Goal: Transaction & Acquisition: Obtain resource

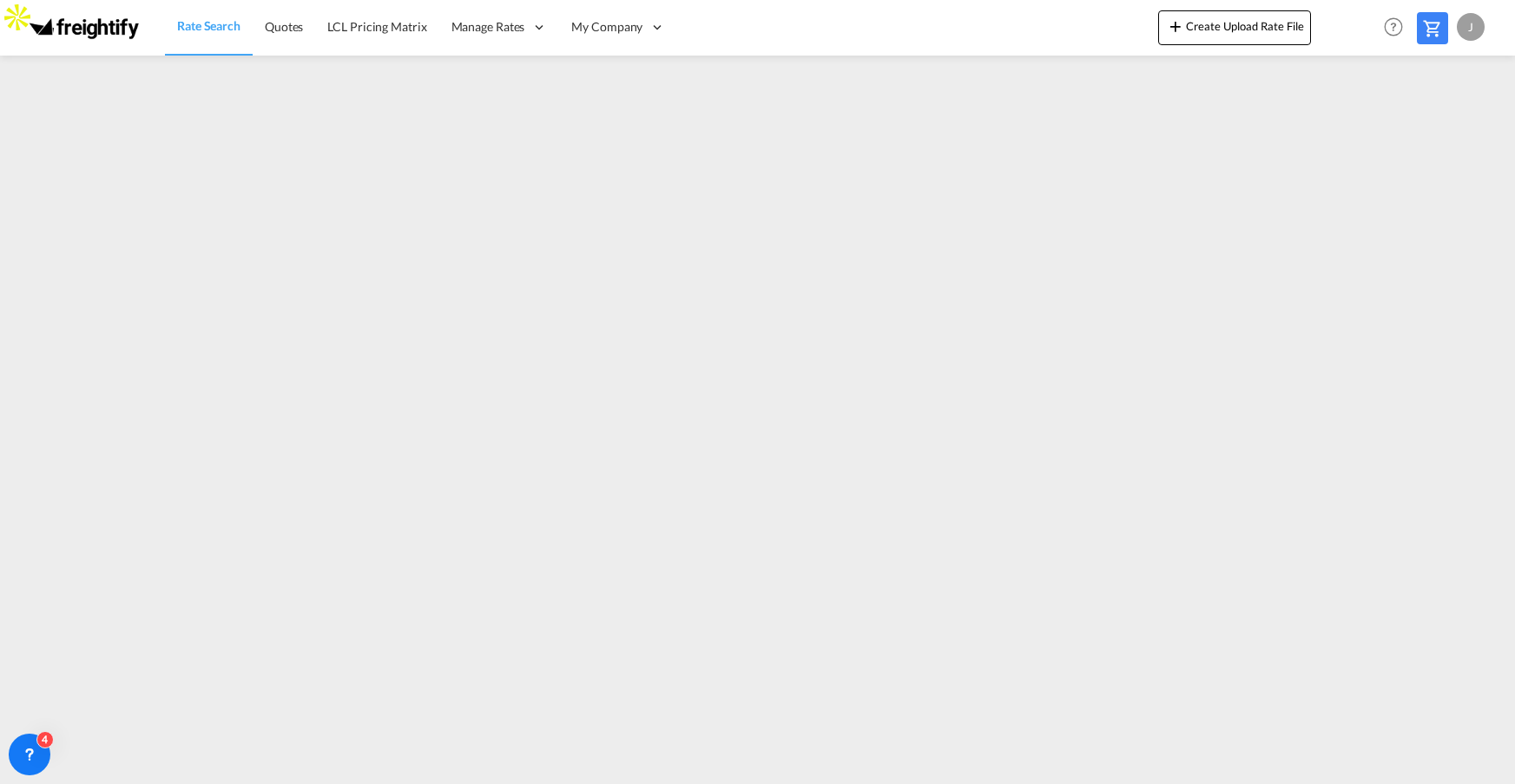
click at [208, 26] on span "Rate Search" at bounding box center [208, 26] width 63 height 15
click at [1423, 31] on md-icon at bounding box center [1433, 29] width 21 height 21
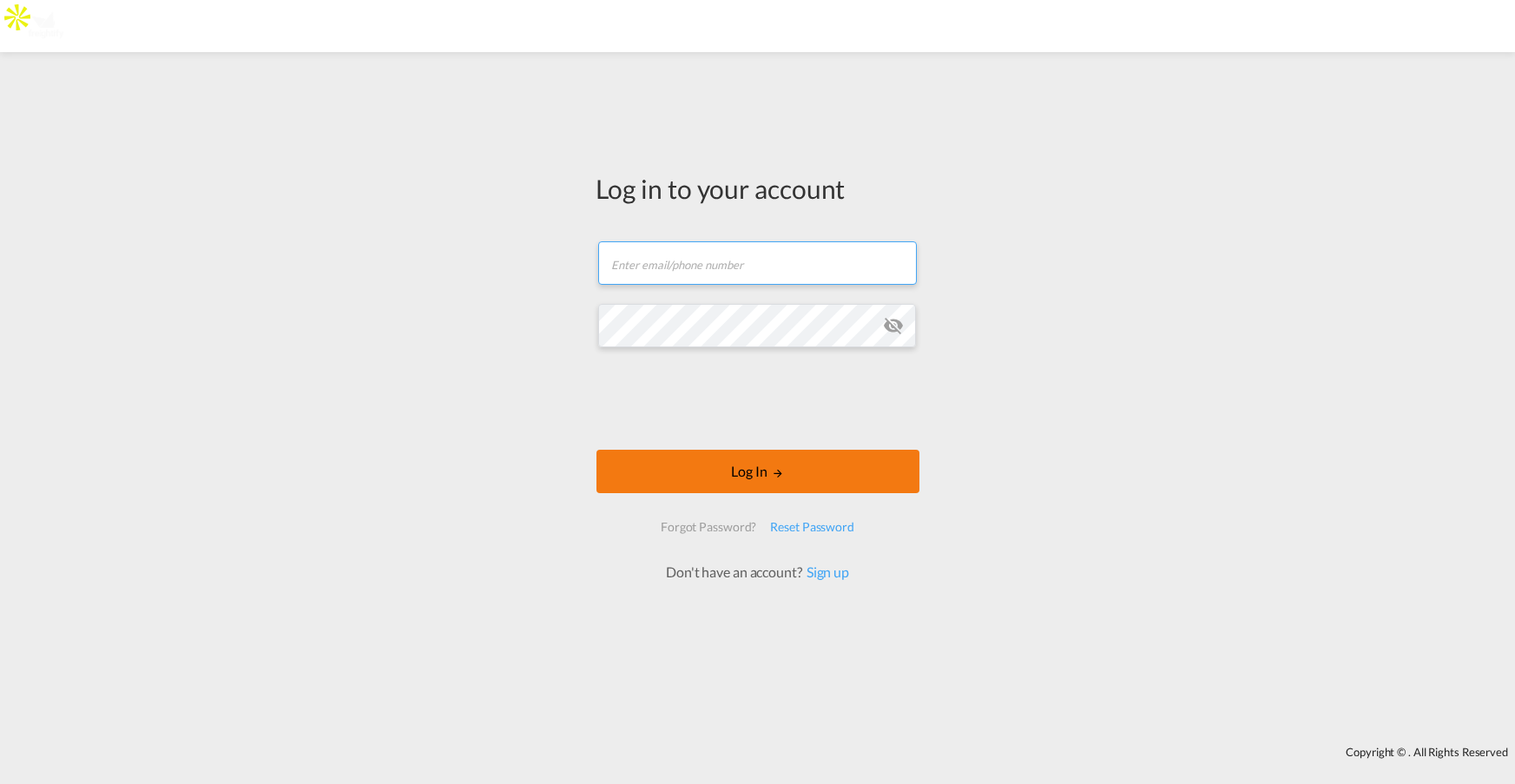
type input "[PERSON_NAME][EMAIL_ADDRESS][DOMAIN_NAME]"
click at [750, 467] on button "Log In" at bounding box center [758, 471] width 323 height 44
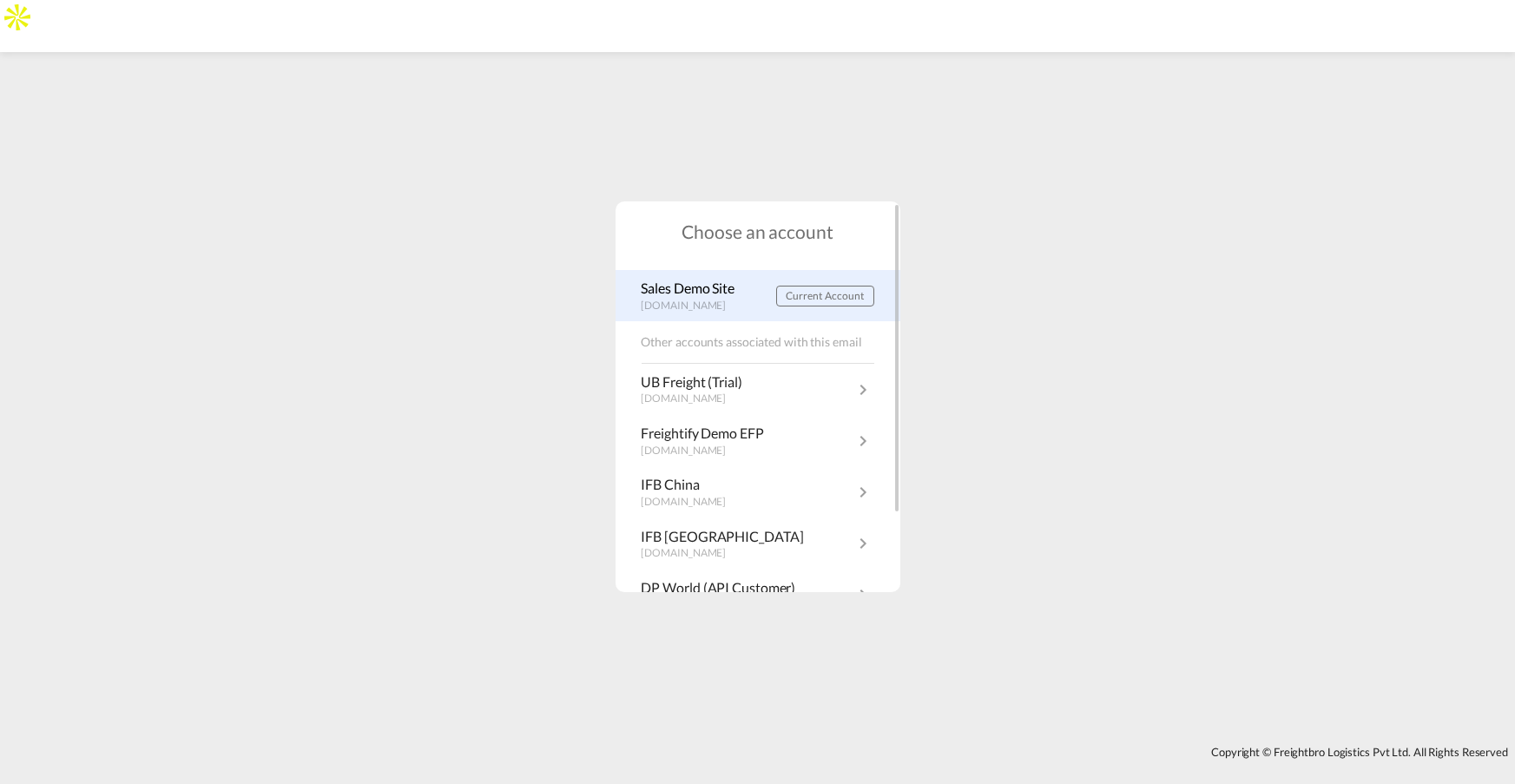
click at [705, 287] on p "Sales Demo Site" at bounding box center [693, 288] width 103 height 19
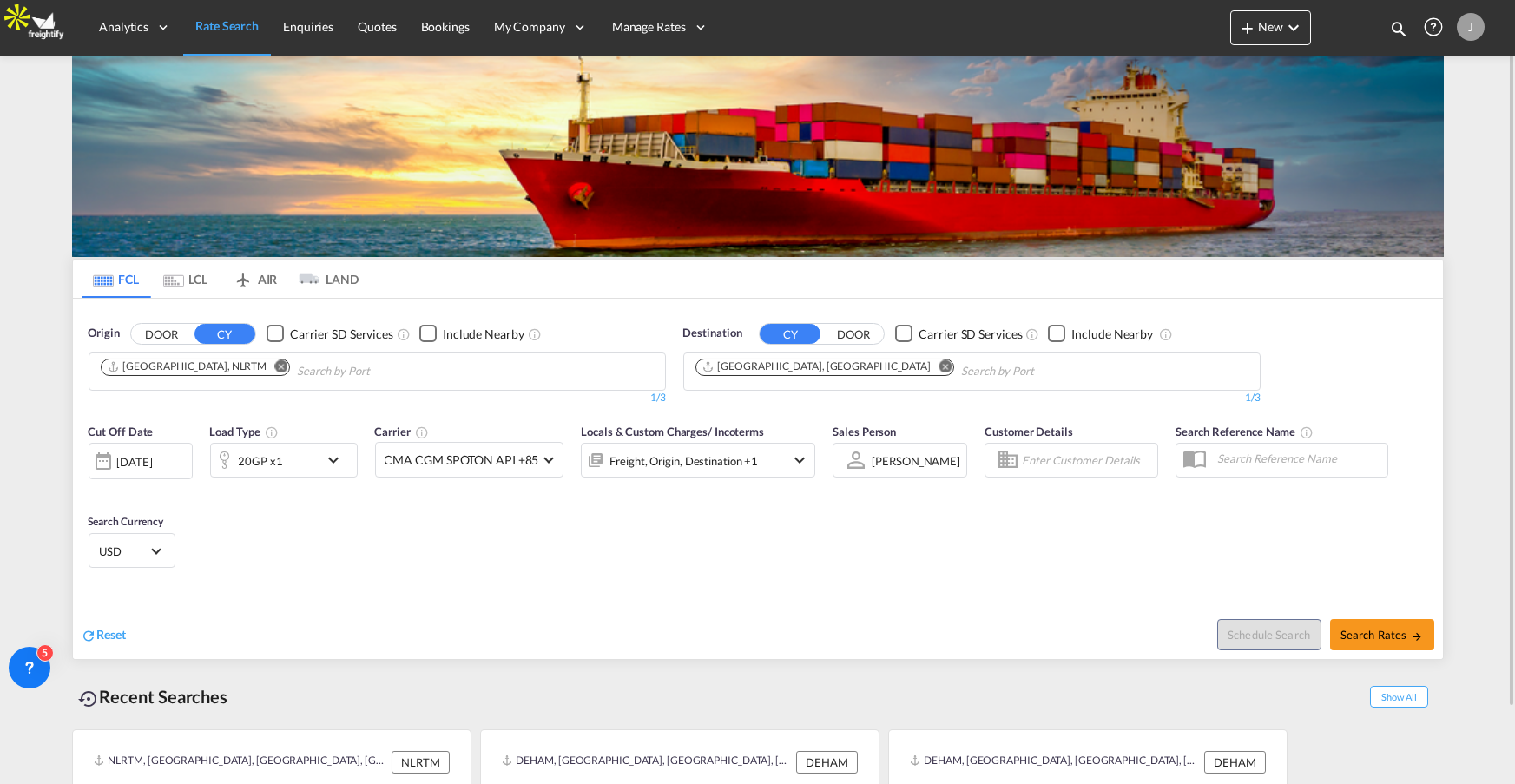
click at [202, 282] on md-tab-item "LCL" at bounding box center [185, 278] width 69 height 38
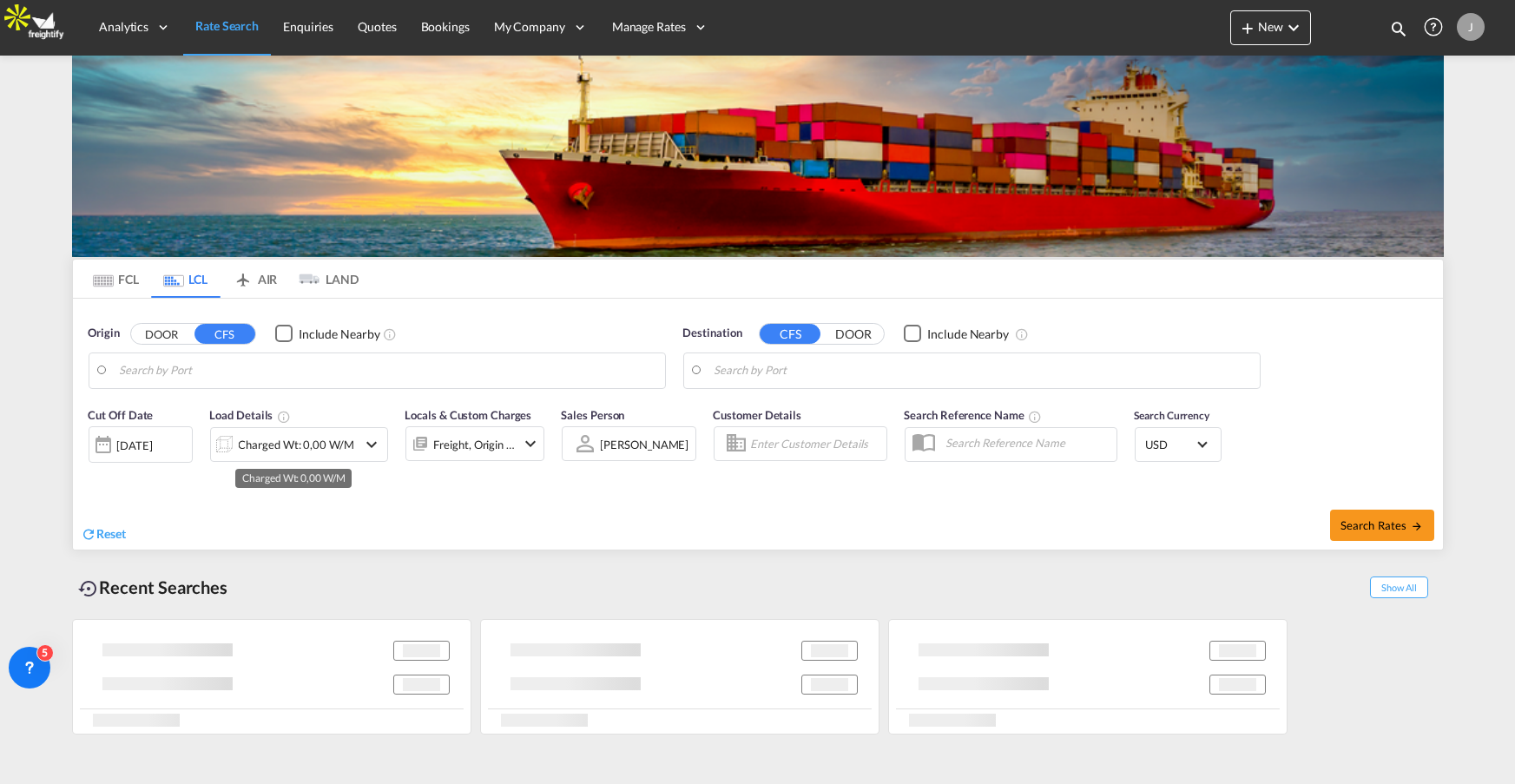
click at [338, 429] on div "Charged Wt: 0,00 W/M" at bounding box center [284, 444] width 146 height 35
type input "[GEOGRAPHIC_DATA], [GEOGRAPHIC_DATA]"
type input "[GEOGRAPHIC_DATA], SH, CNSHA"
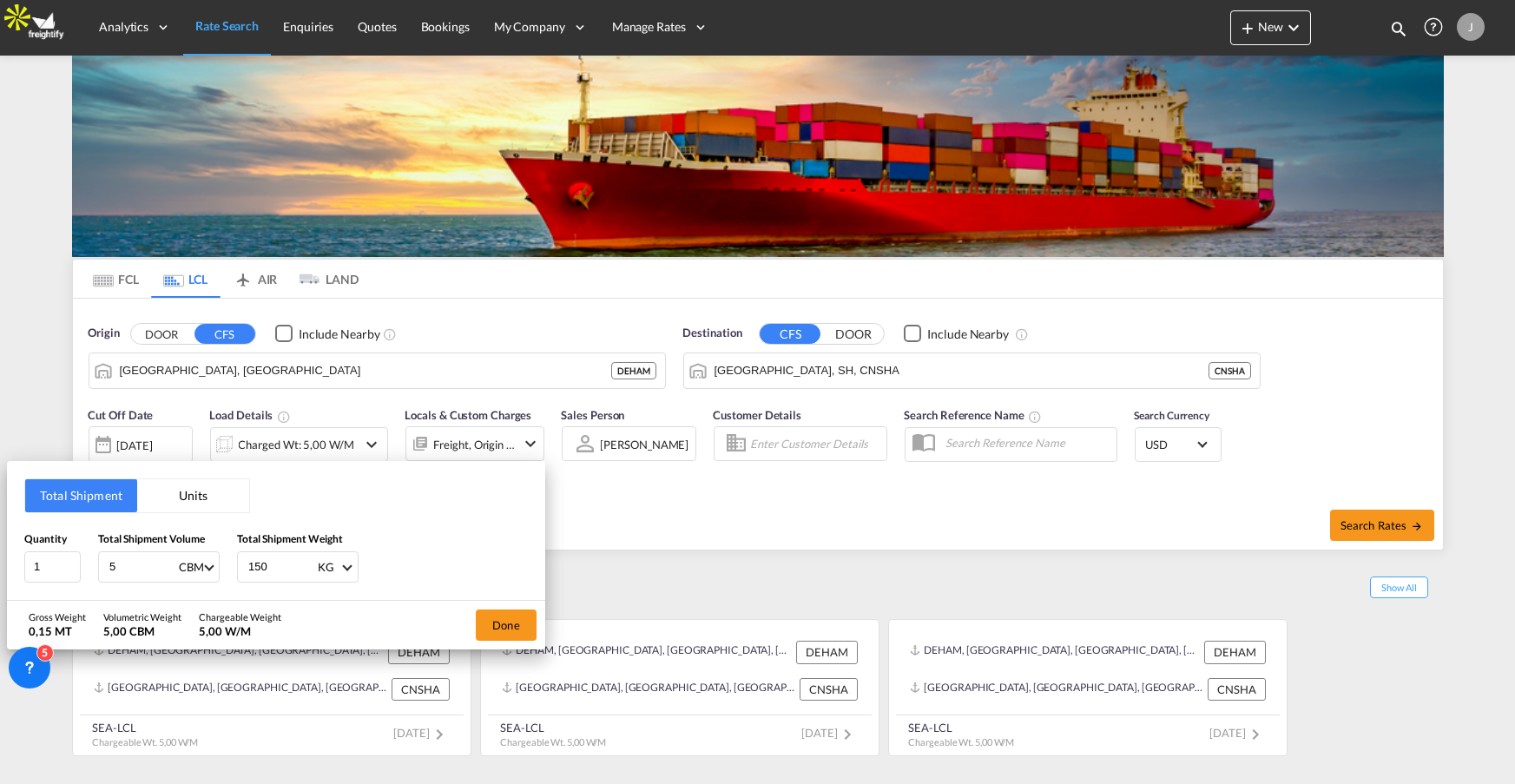
click at [192, 486] on button "Units" at bounding box center [193, 496] width 112 height 33
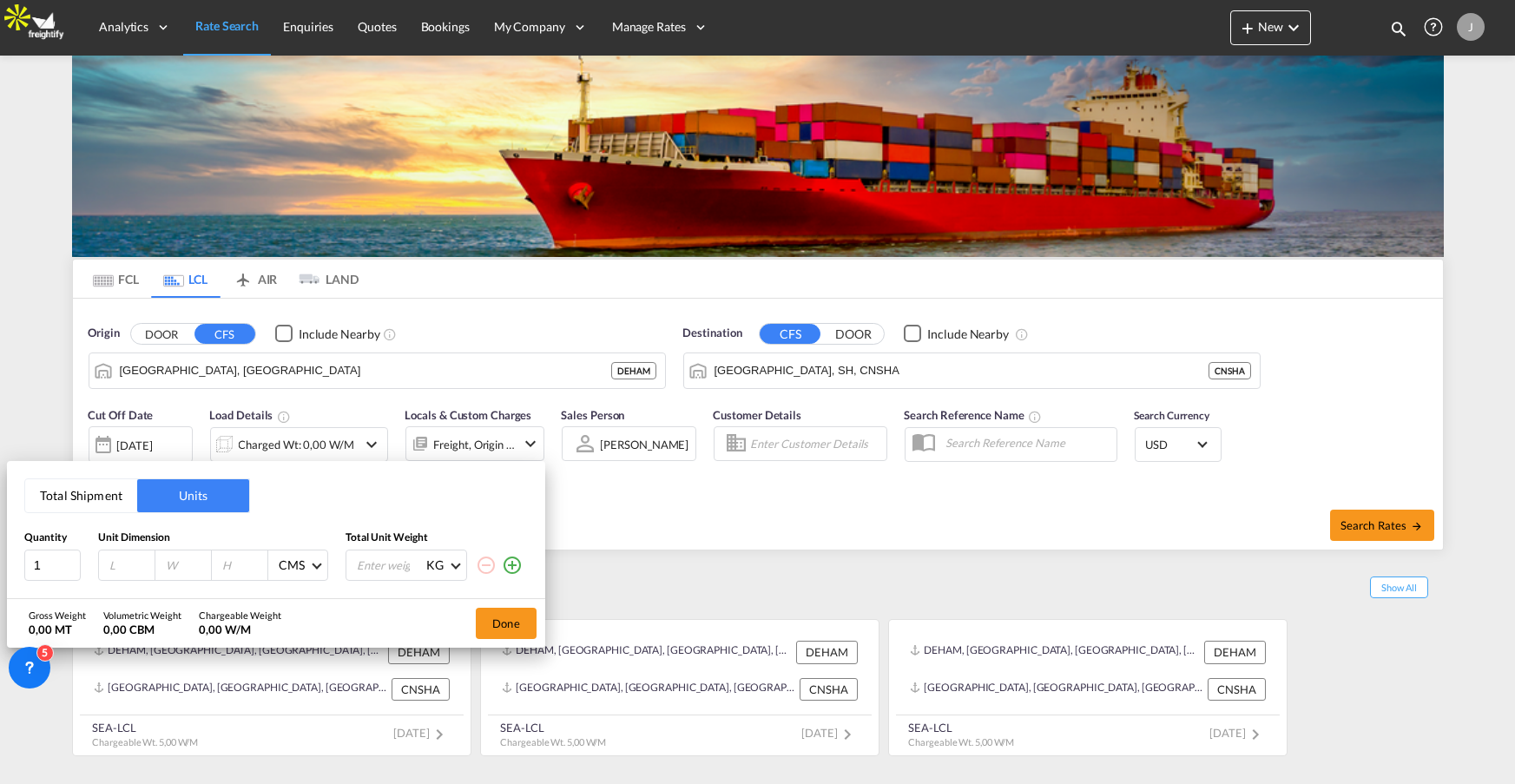
click at [250, 283] on div "Total Shipment Units Quantity Unit Dimension Total Unit Weight 1 CMS CMS Inches…" at bounding box center [758, 392] width 1515 height 784
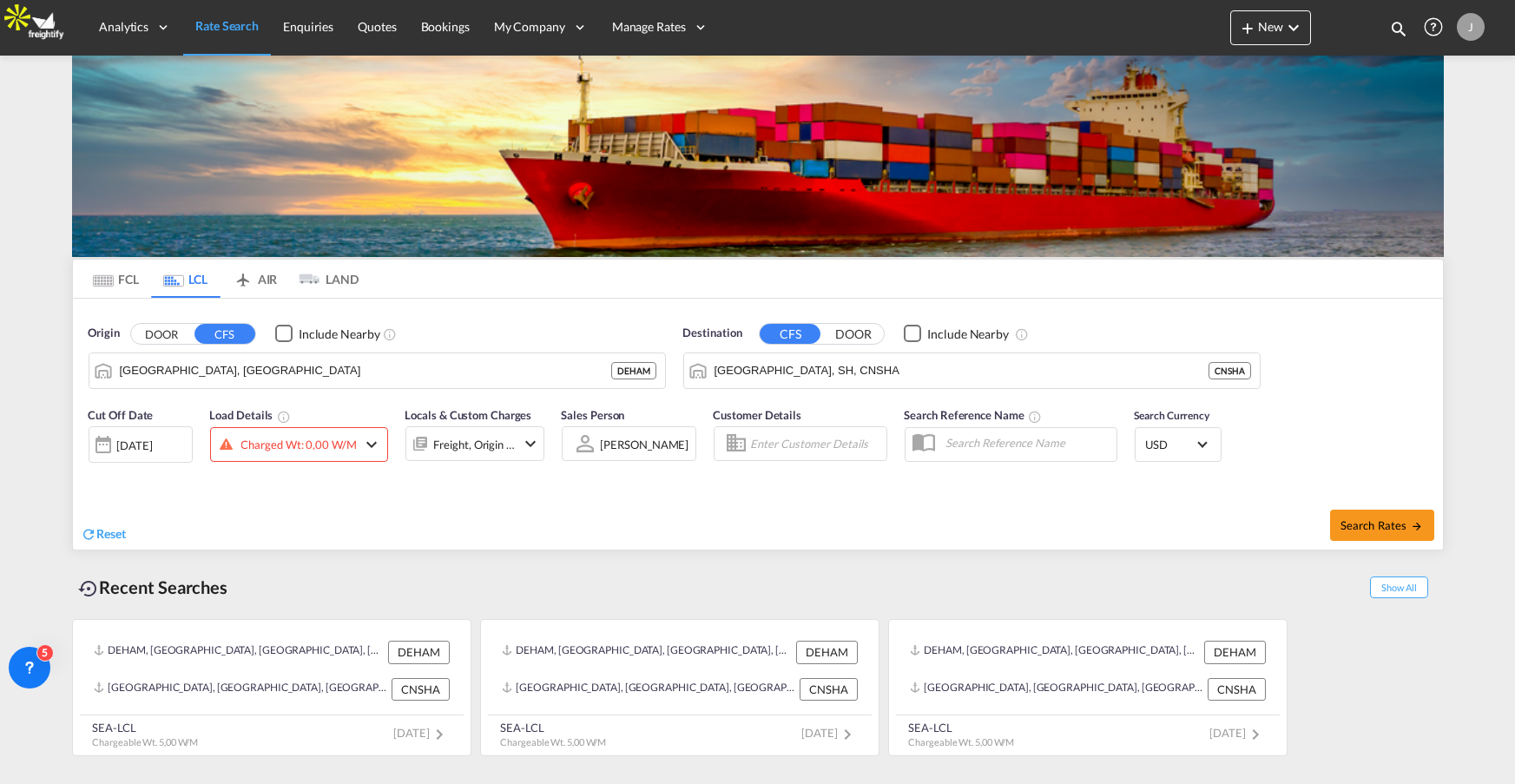
click at [252, 282] on md-tab-item "AIR" at bounding box center [255, 278] width 69 height 38
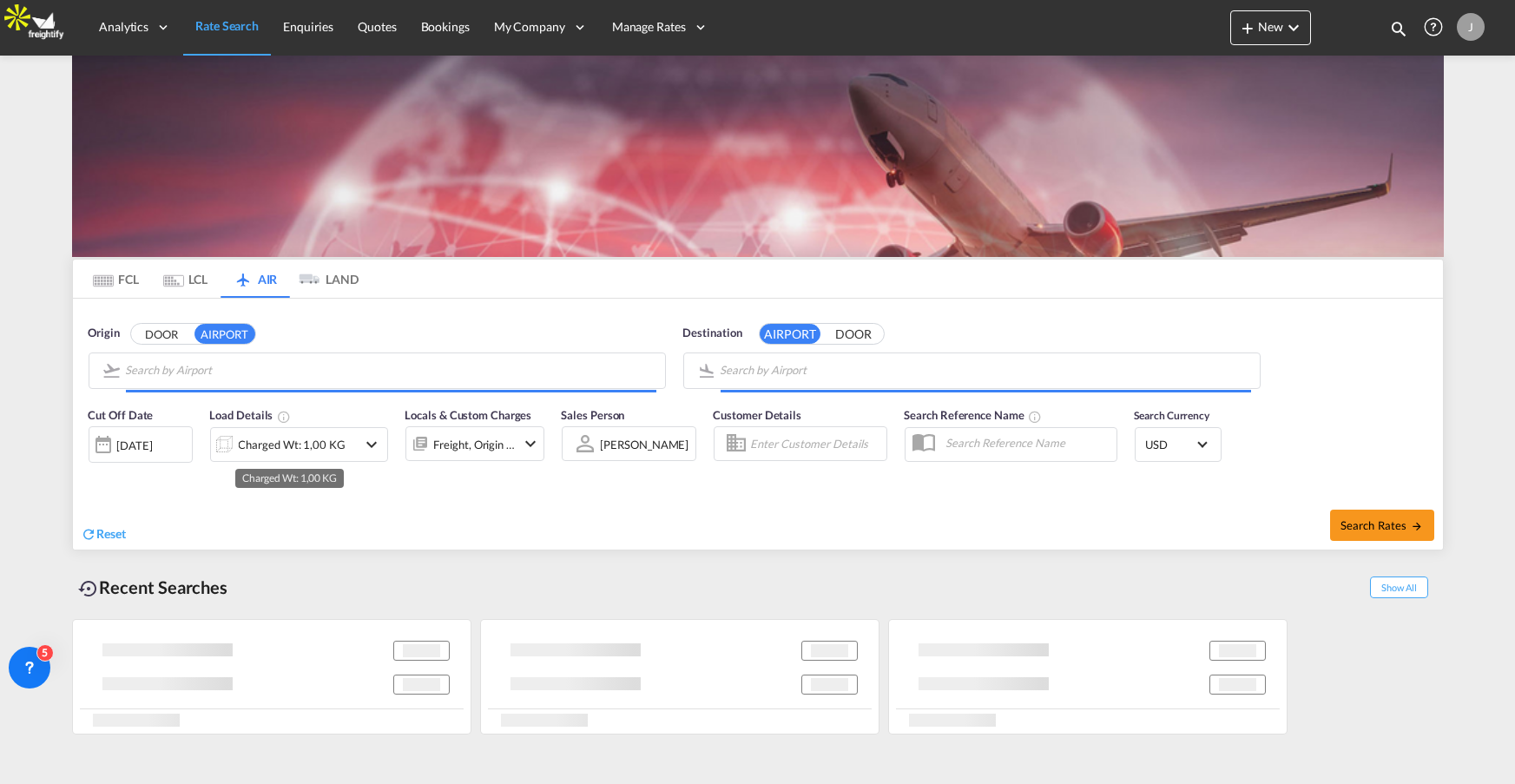
type input "DE-56710, [GEOGRAPHIC_DATA]"
type input "US-11101, [GEOGRAPHIC_DATA], [GEOGRAPHIC_DATA], [US_STATE]"
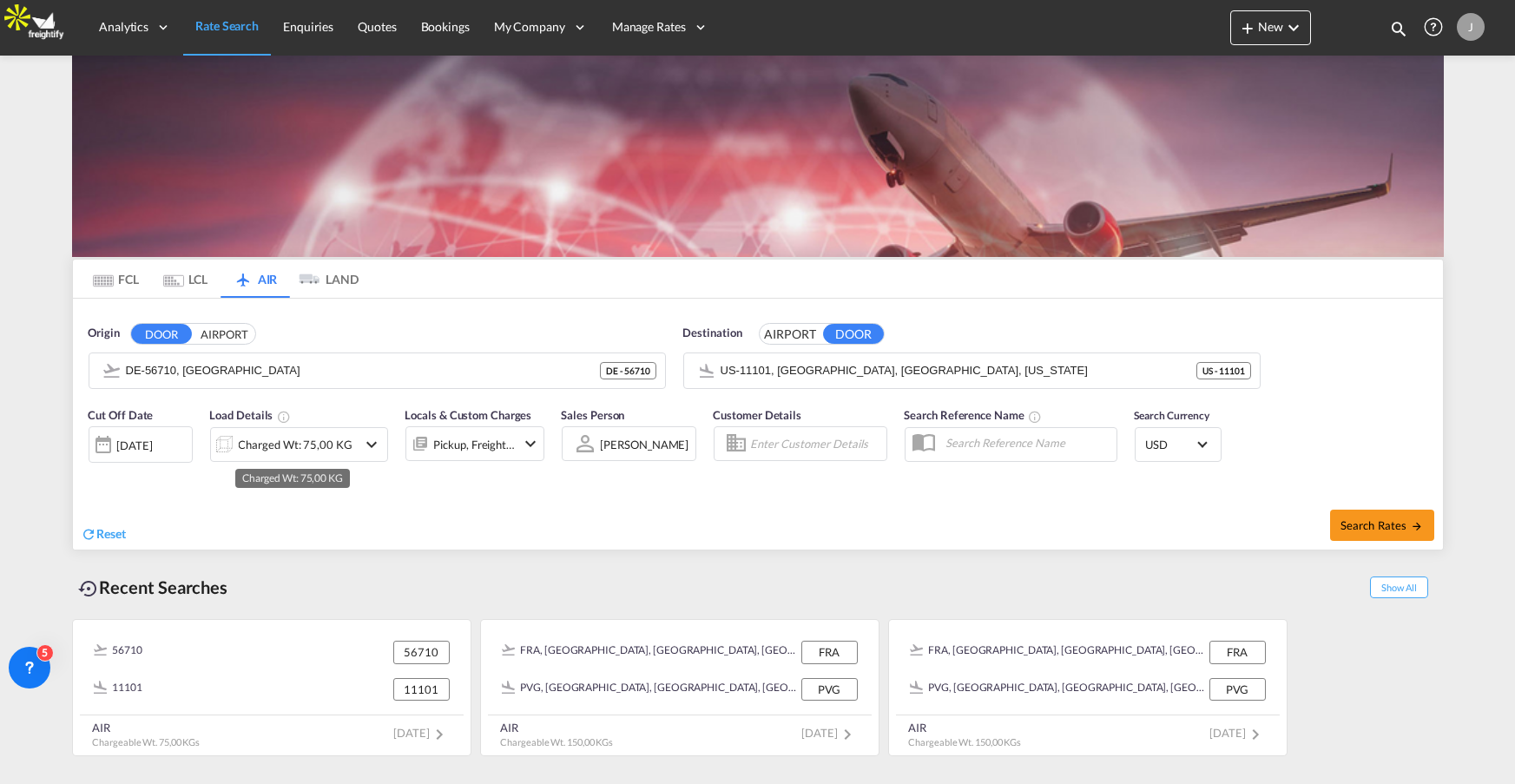
click at [339, 447] on div "Charged Wt: 75,00 KG" at bounding box center [295, 444] width 114 height 24
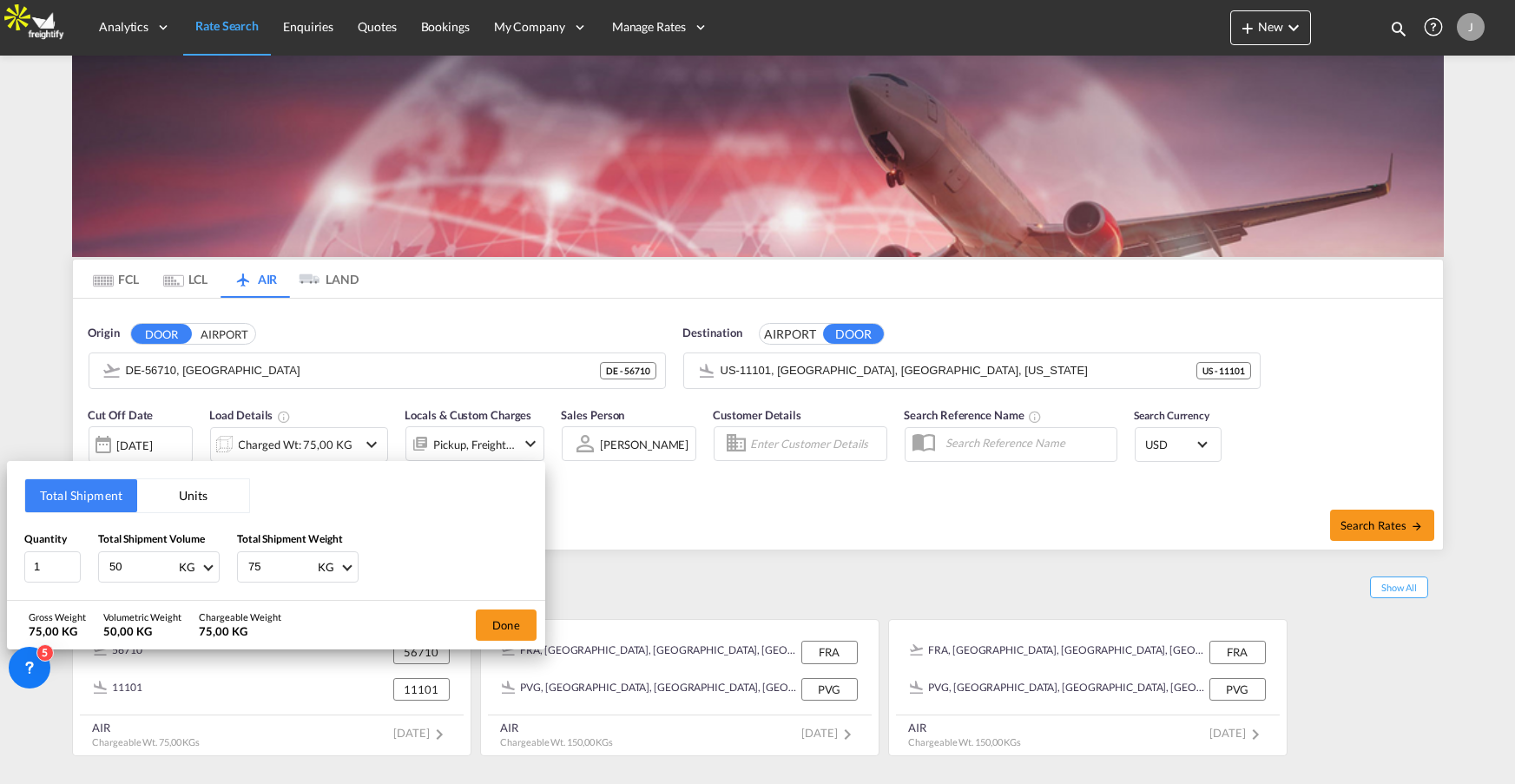
click at [198, 494] on button "Units" at bounding box center [193, 496] width 112 height 33
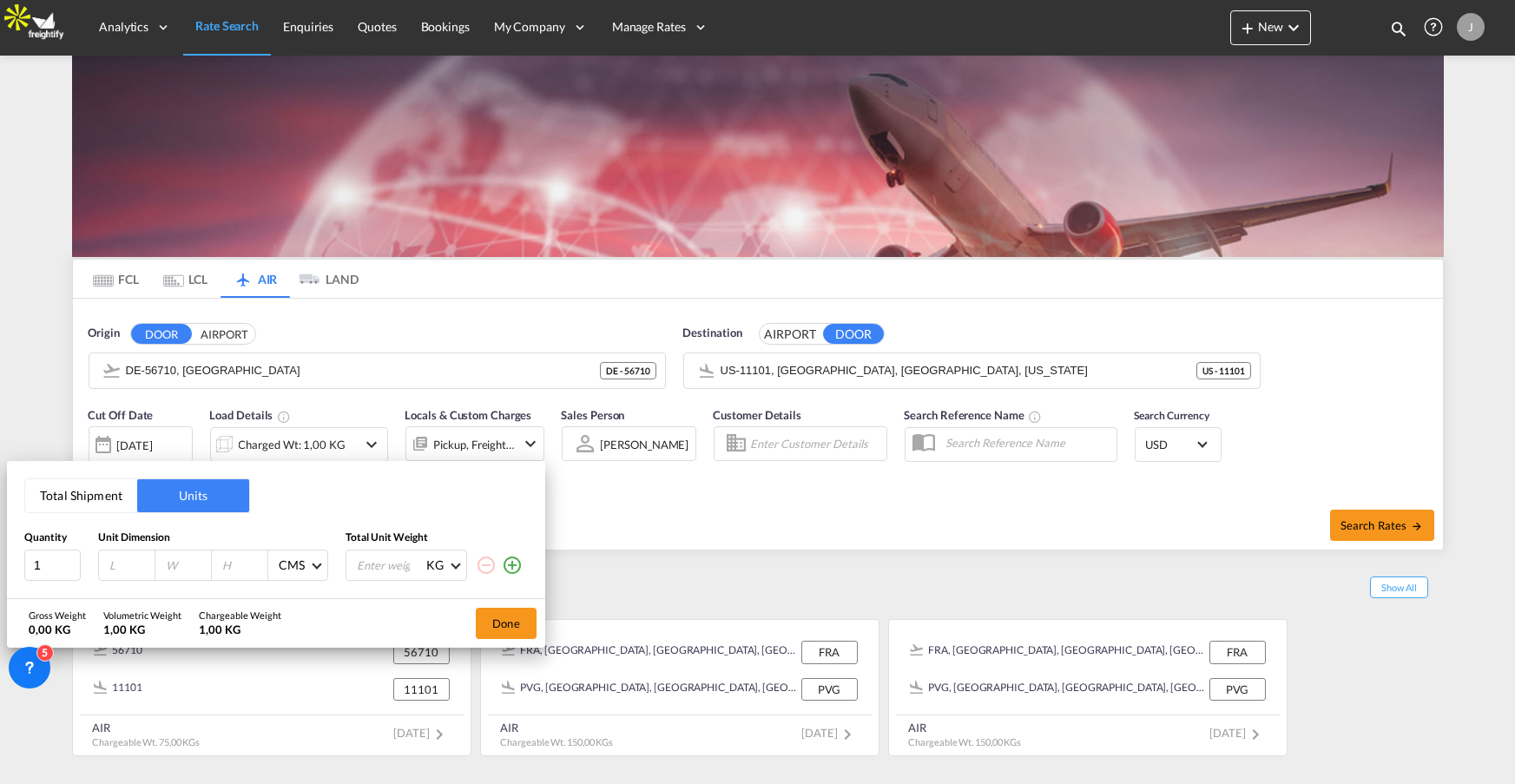
click at [329, 282] on div "Total Shipment Units Quantity Unit Dimension Total Unit Weight 1 CMS CMS Inches…" at bounding box center [758, 392] width 1515 height 784
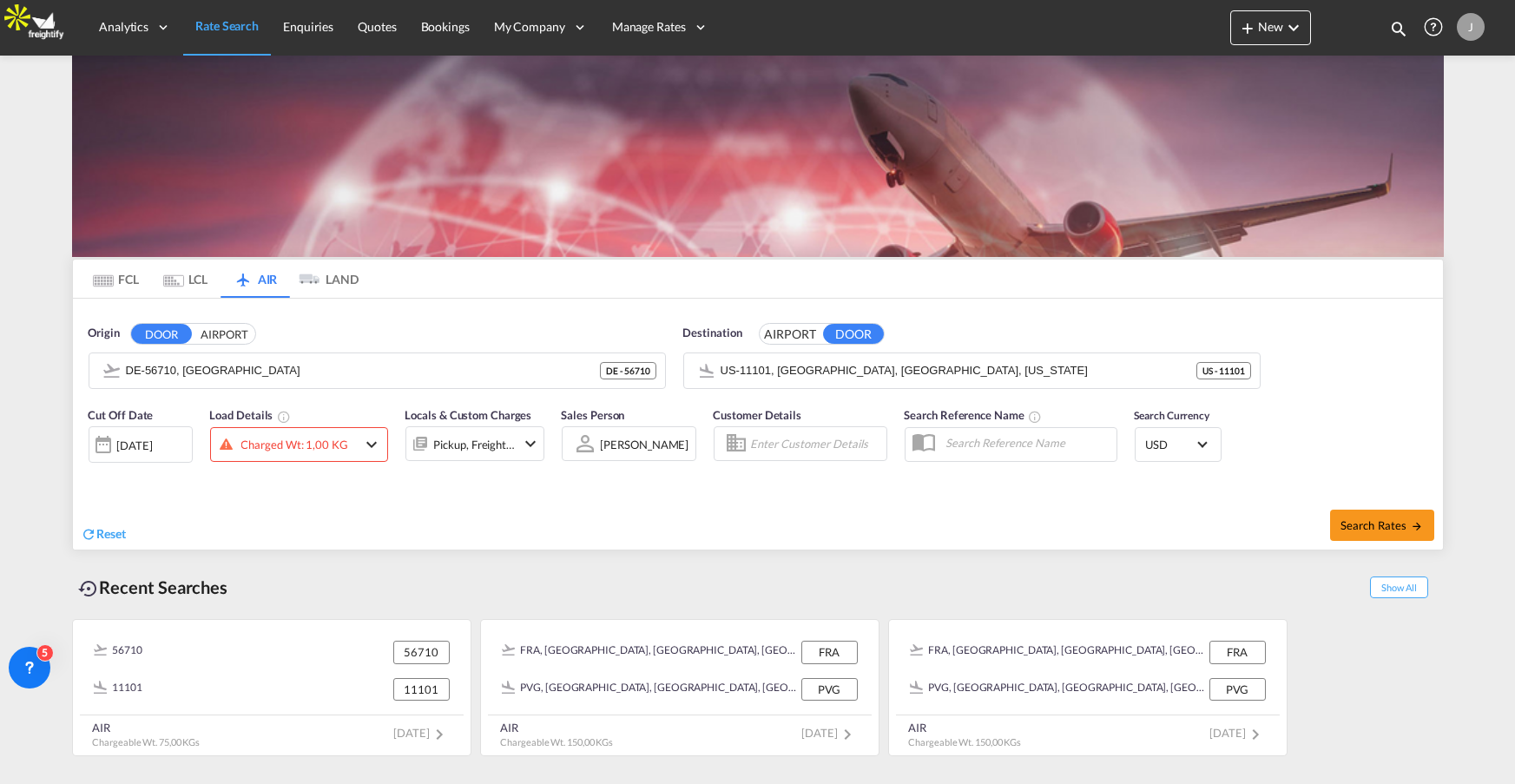
click at [109, 283] on md-icon "Use the left and right arrow keys to navigate between tabs" at bounding box center [103, 280] width 21 height 13
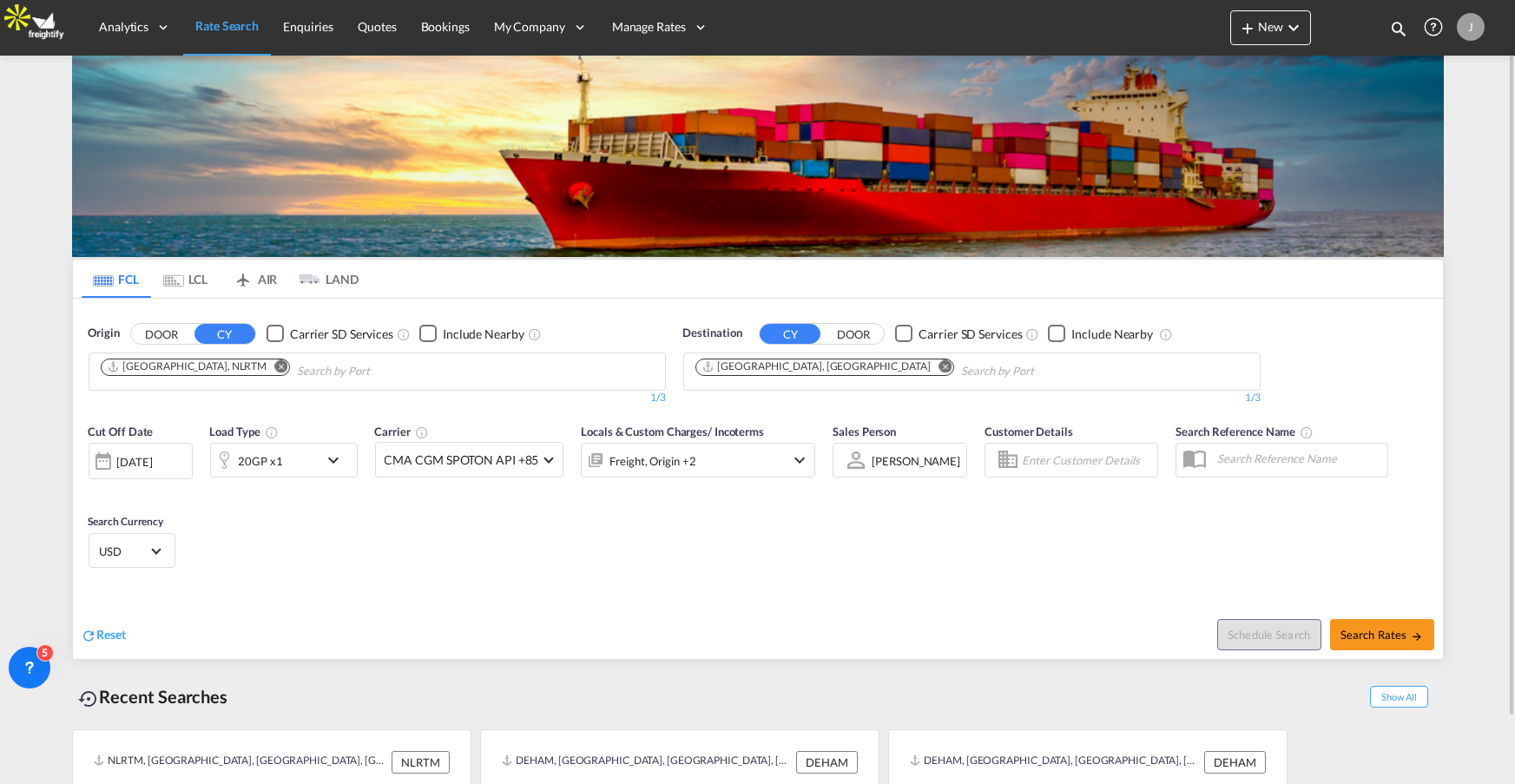
click at [269, 273] on md-tab-item "AIR" at bounding box center [255, 278] width 69 height 38
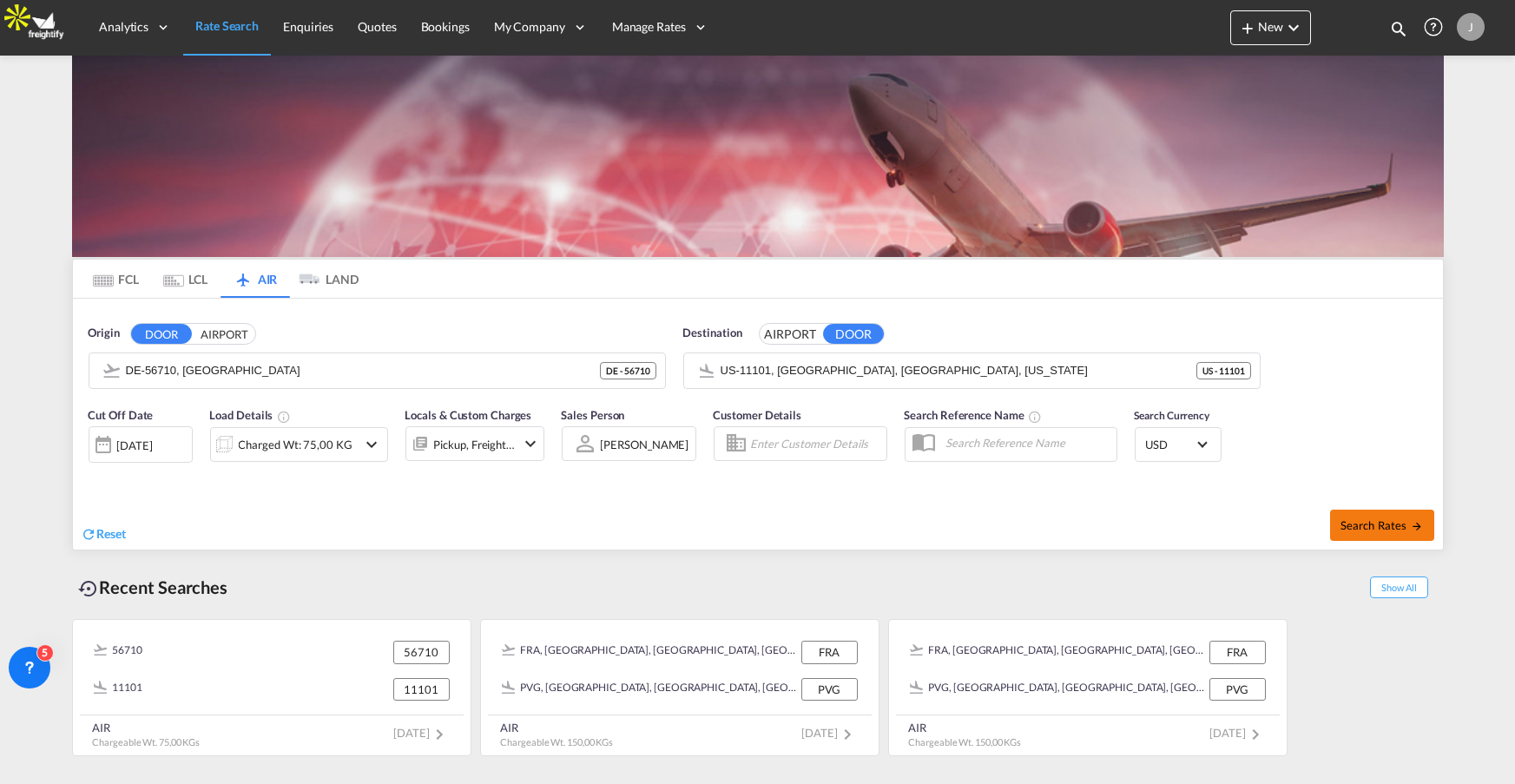
click at [1398, 521] on span "Search Rates" at bounding box center [1383, 525] width 83 height 14
type input "56710 to 11101 / [DATE]"
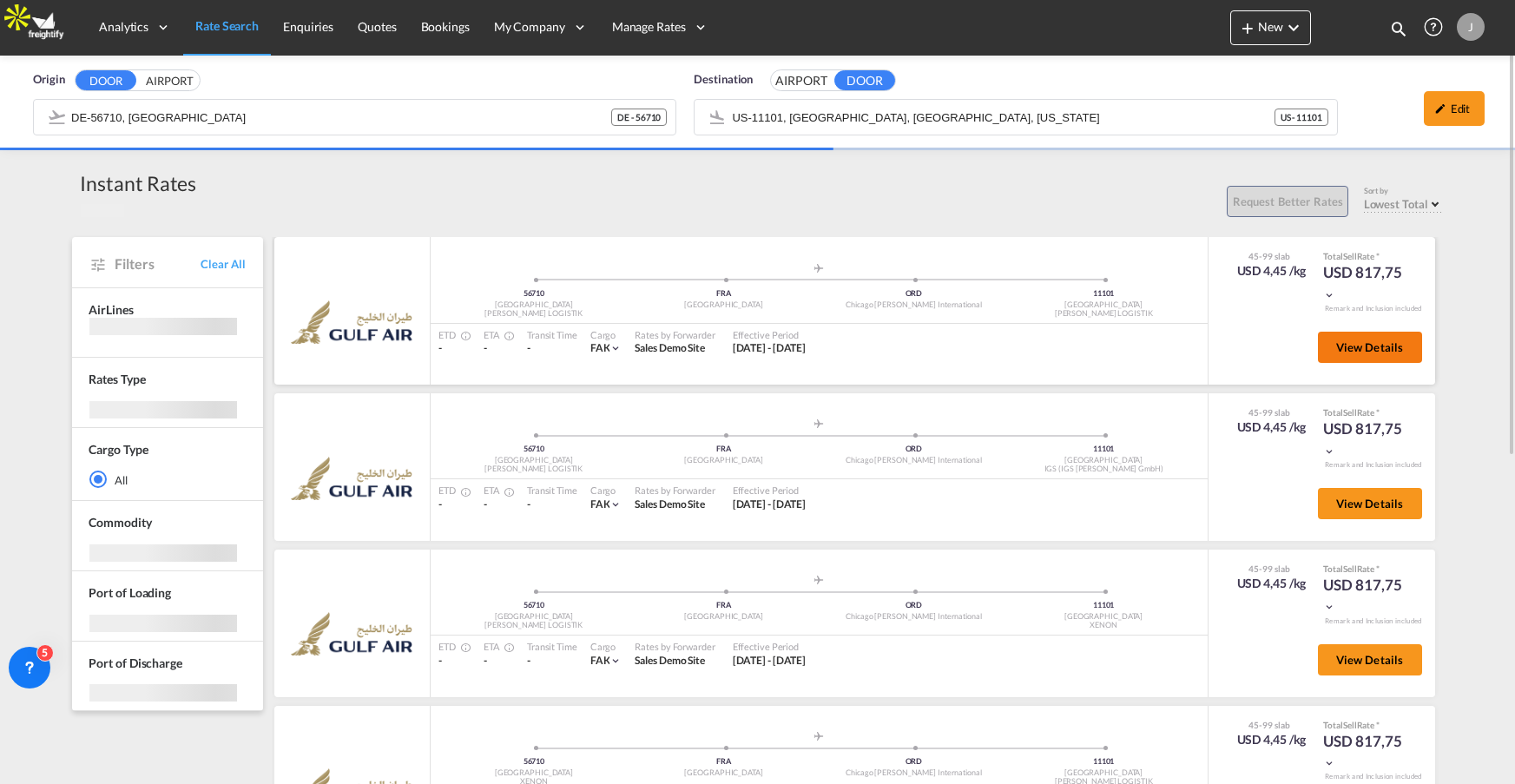
click at [1332, 297] on md-icon "icon-chevron-down" at bounding box center [1329, 294] width 12 height 12
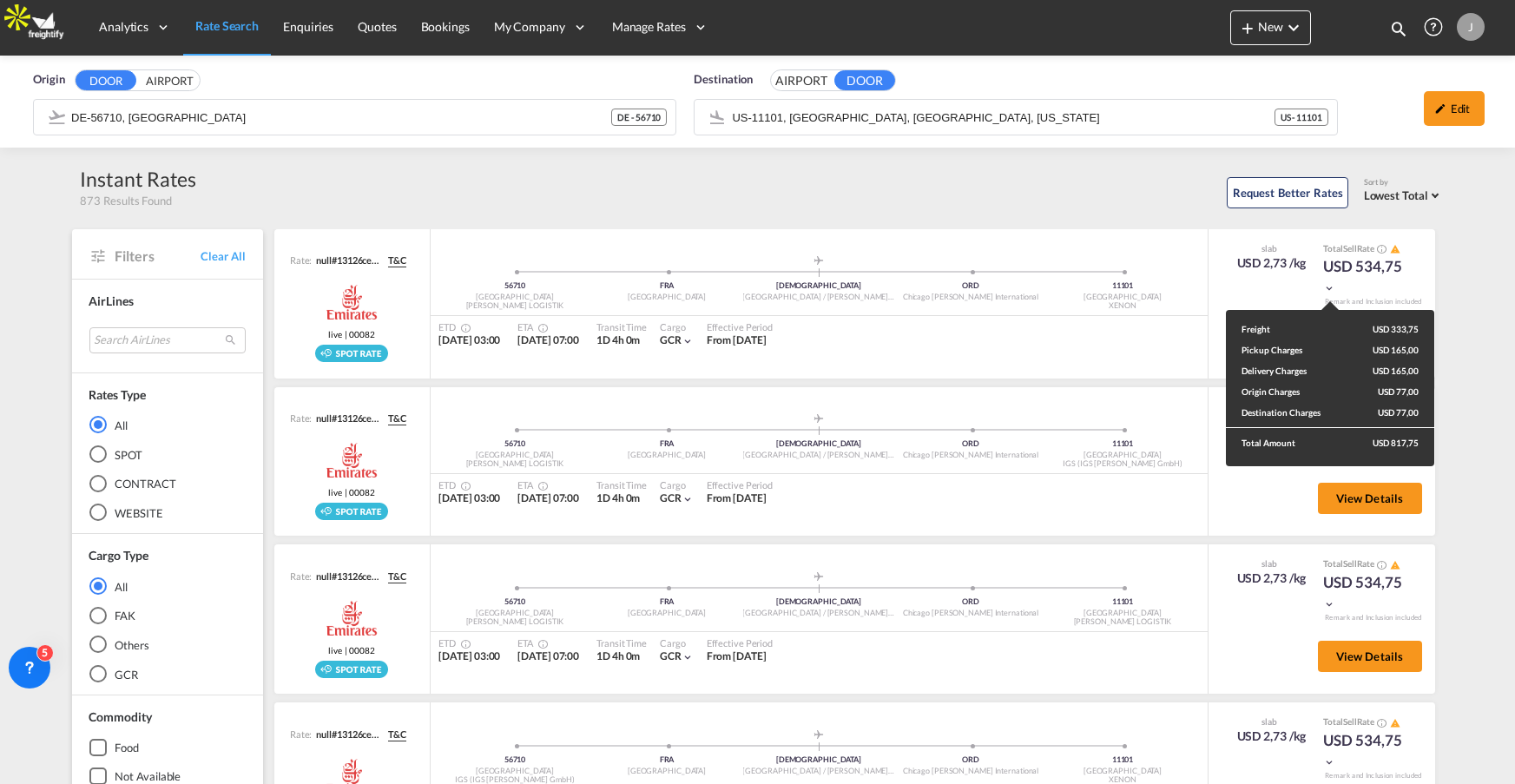
click at [632, 370] on div "Freight USD 333,75 Pickup Charges USD 165,00 Delivery Charges USD 165,00 Origin…" at bounding box center [758, 392] width 1515 height 784
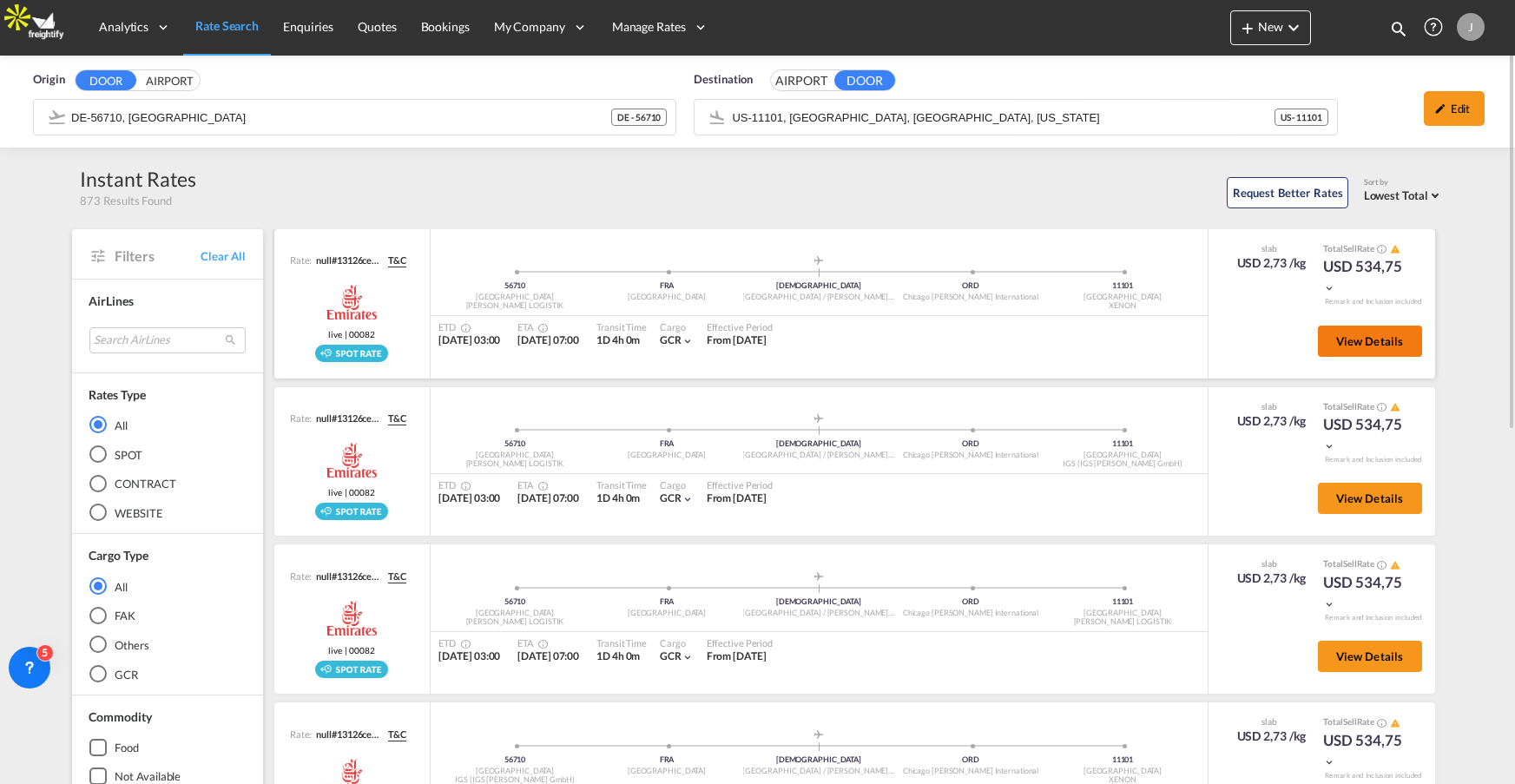
click at [1399, 343] on span "View Details" at bounding box center [1370, 341] width 68 height 14
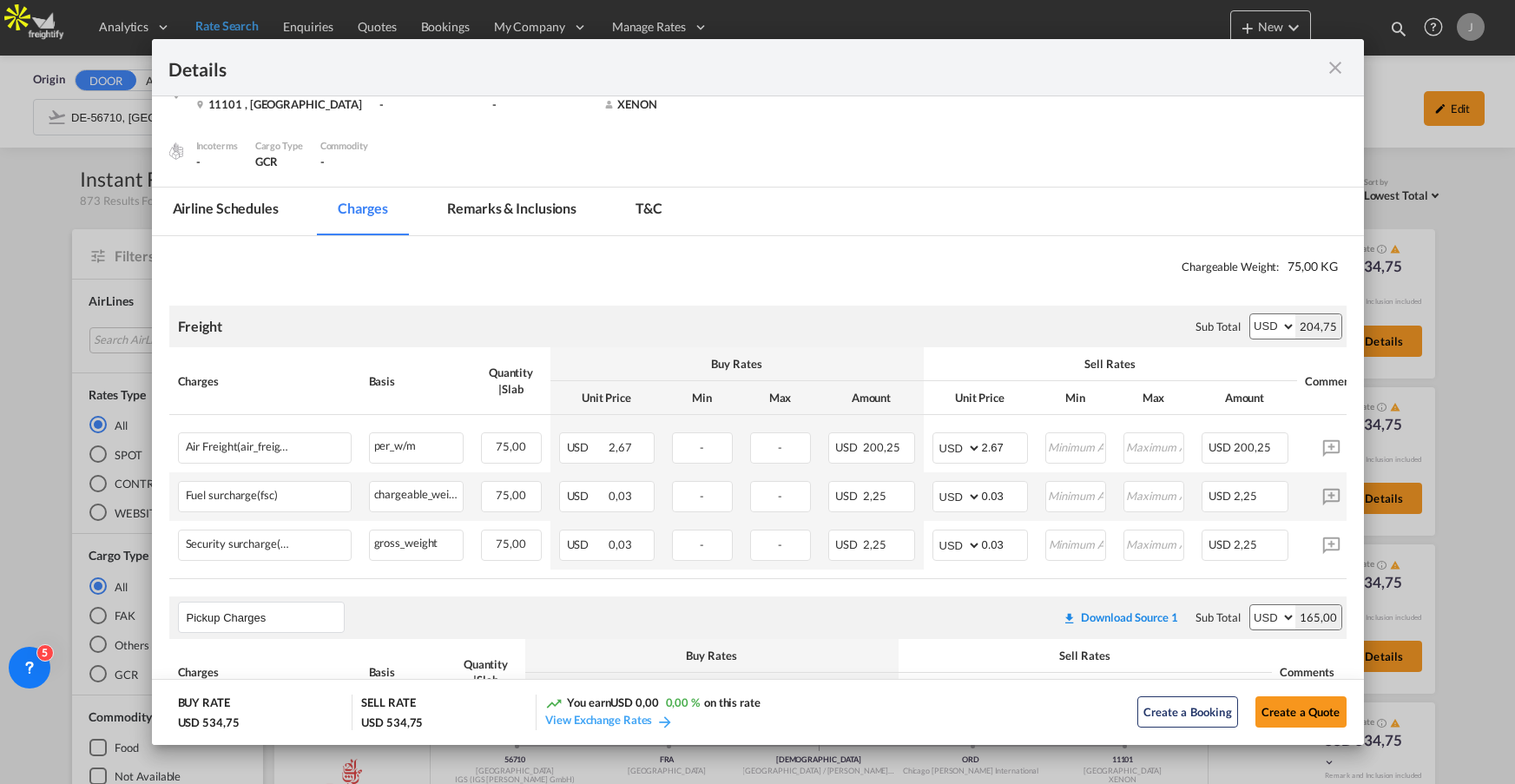
scroll to position [243, 0]
click at [1084, 447] on input "Pickup Door ..." at bounding box center [1076, 446] width 58 height 26
click at [1002, 447] on input "2.67" at bounding box center [1004, 446] width 45 height 26
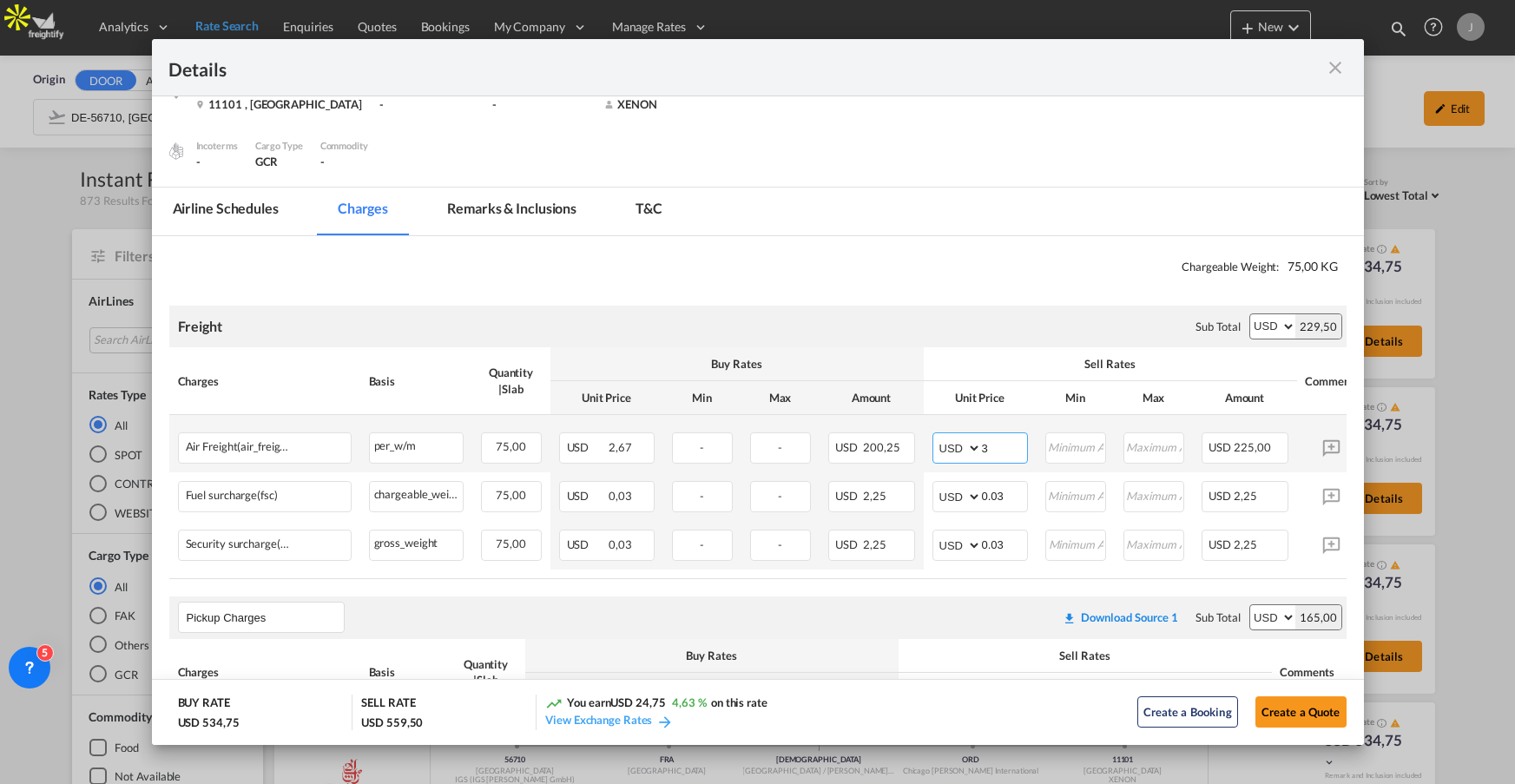
type input "3.5"
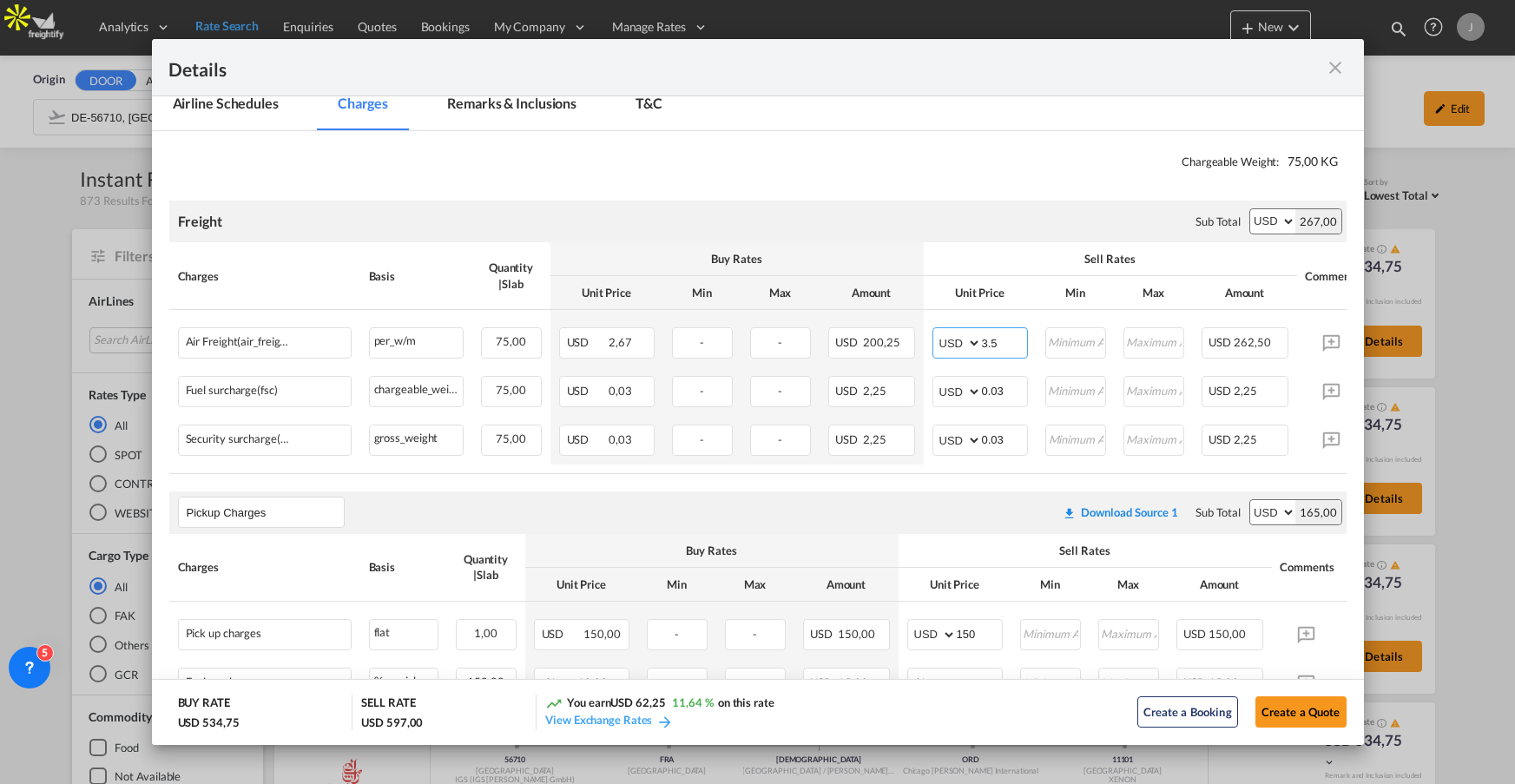
scroll to position [349, 0]
click at [206, 722] on div "USD 534,75" at bounding box center [208, 722] width 62 height 16
click at [394, 728] on div "USD 597,00" at bounding box center [392, 722] width 62 height 16
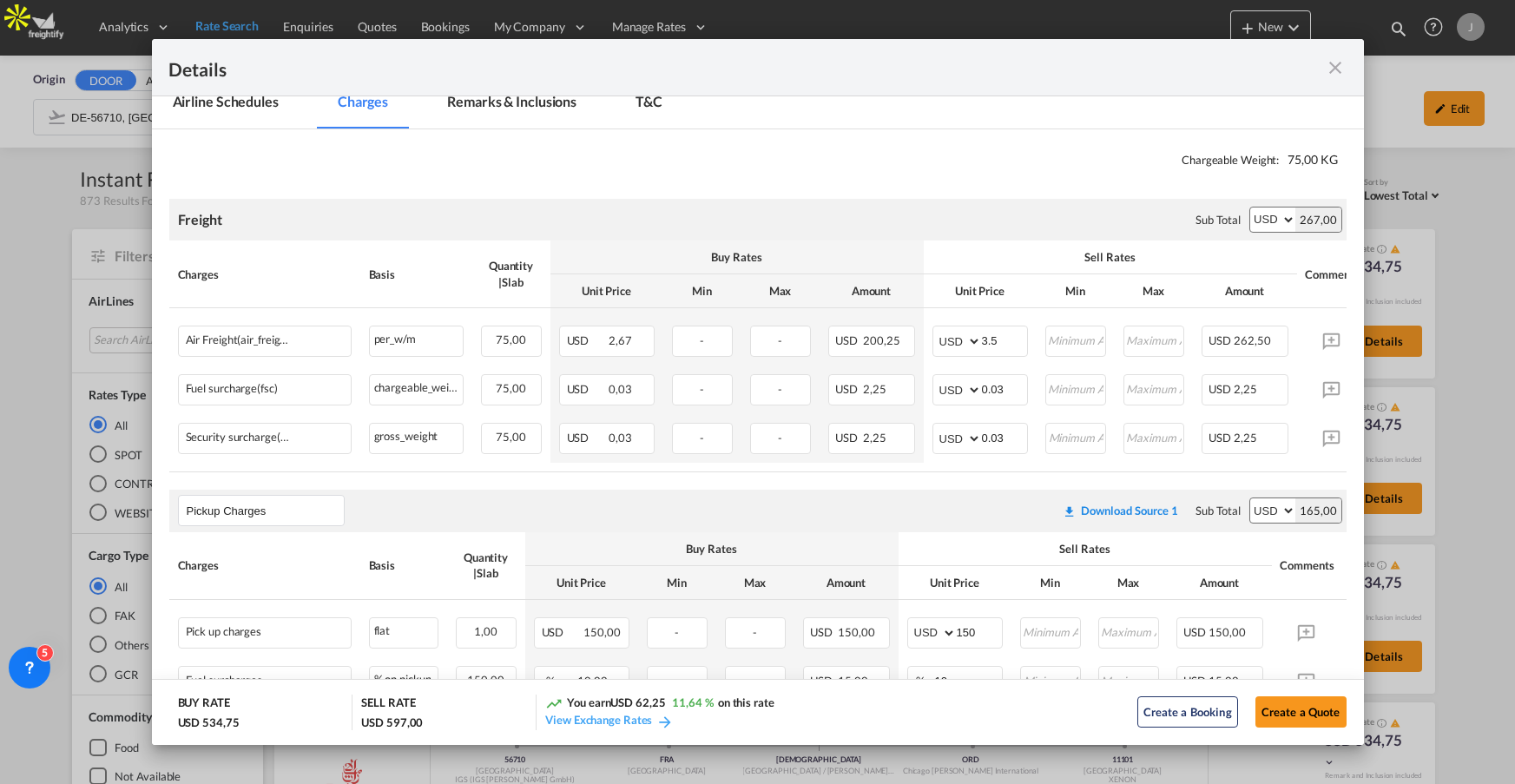
click at [396, 728] on div "USD 597,00" at bounding box center [392, 722] width 62 height 16
drag, startPoint x: 570, startPoint y: 703, endPoint x: 774, endPoint y: 689, distance: 204.5
click at [774, 689] on md-dialog-actions "BUY RATE USD 534,75 SELL RATE USD 597,00 You earn USD 62,25 11,64 % on this rat…" at bounding box center [758, 711] width 1212 height 66
click at [1321, 710] on button "Create a Quote" at bounding box center [1301, 712] width 91 height 31
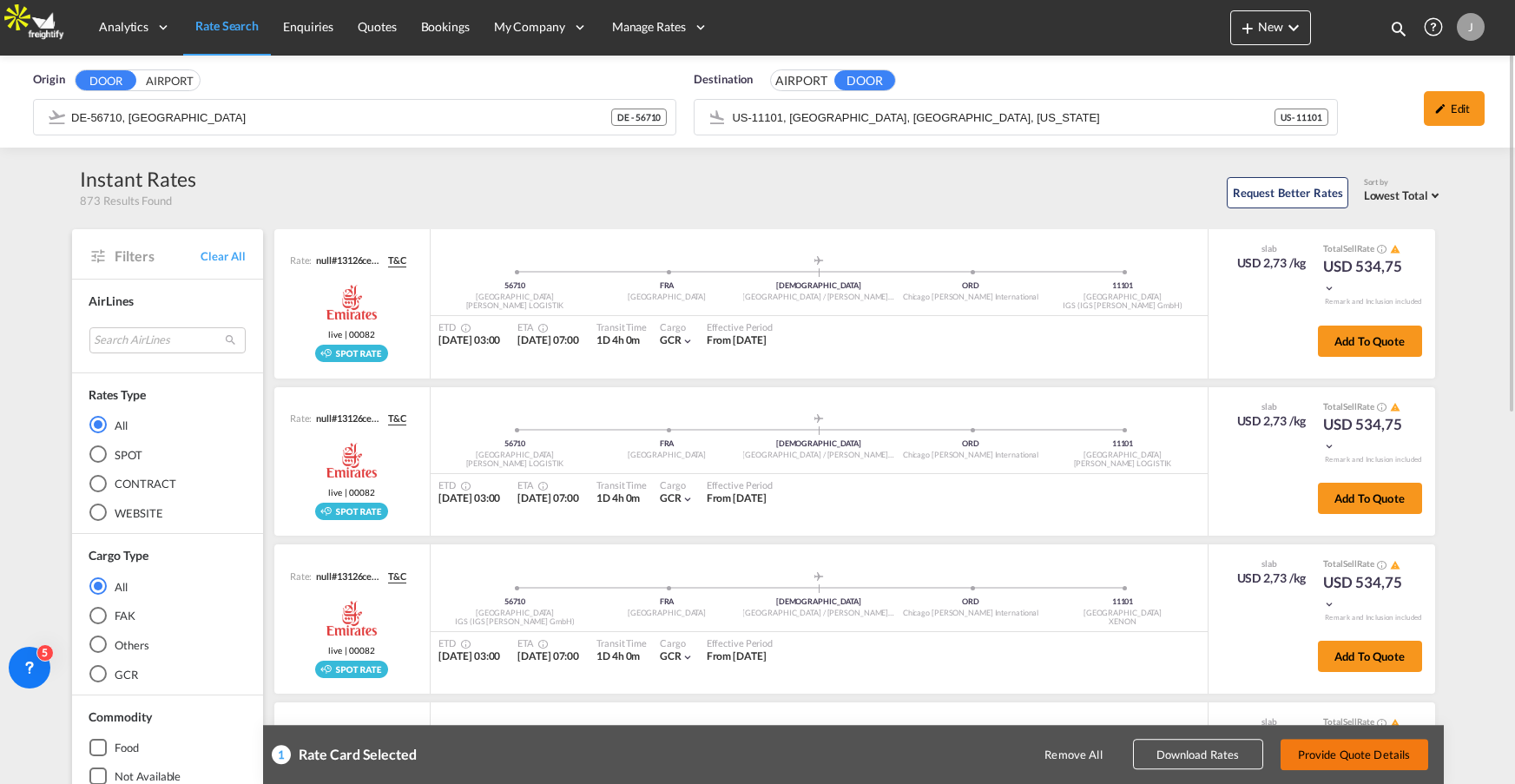
click at [1371, 758] on button "Provide Quote Details" at bounding box center [1354, 754] width 147 height 31
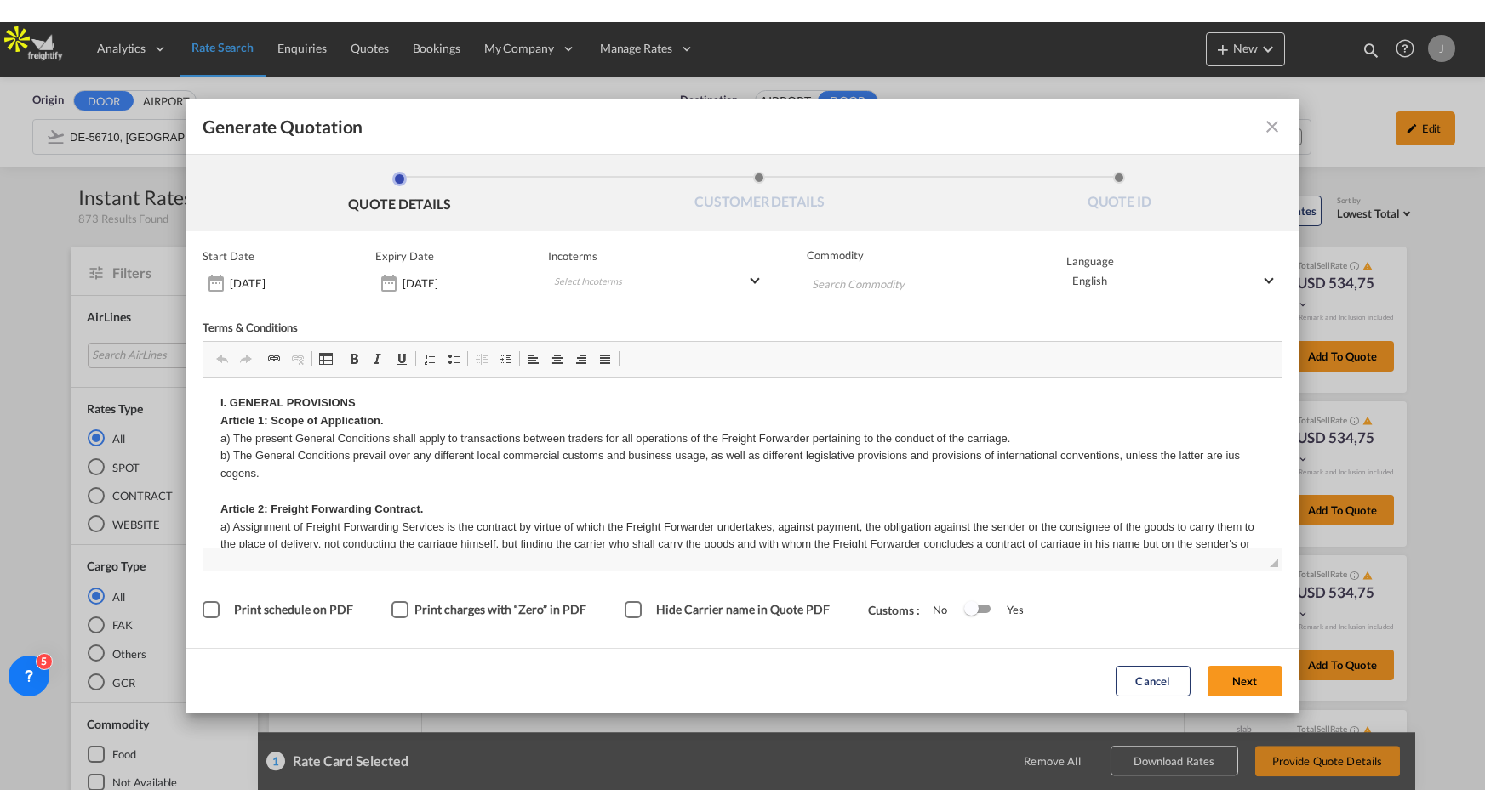
scroll to position [0, 0]
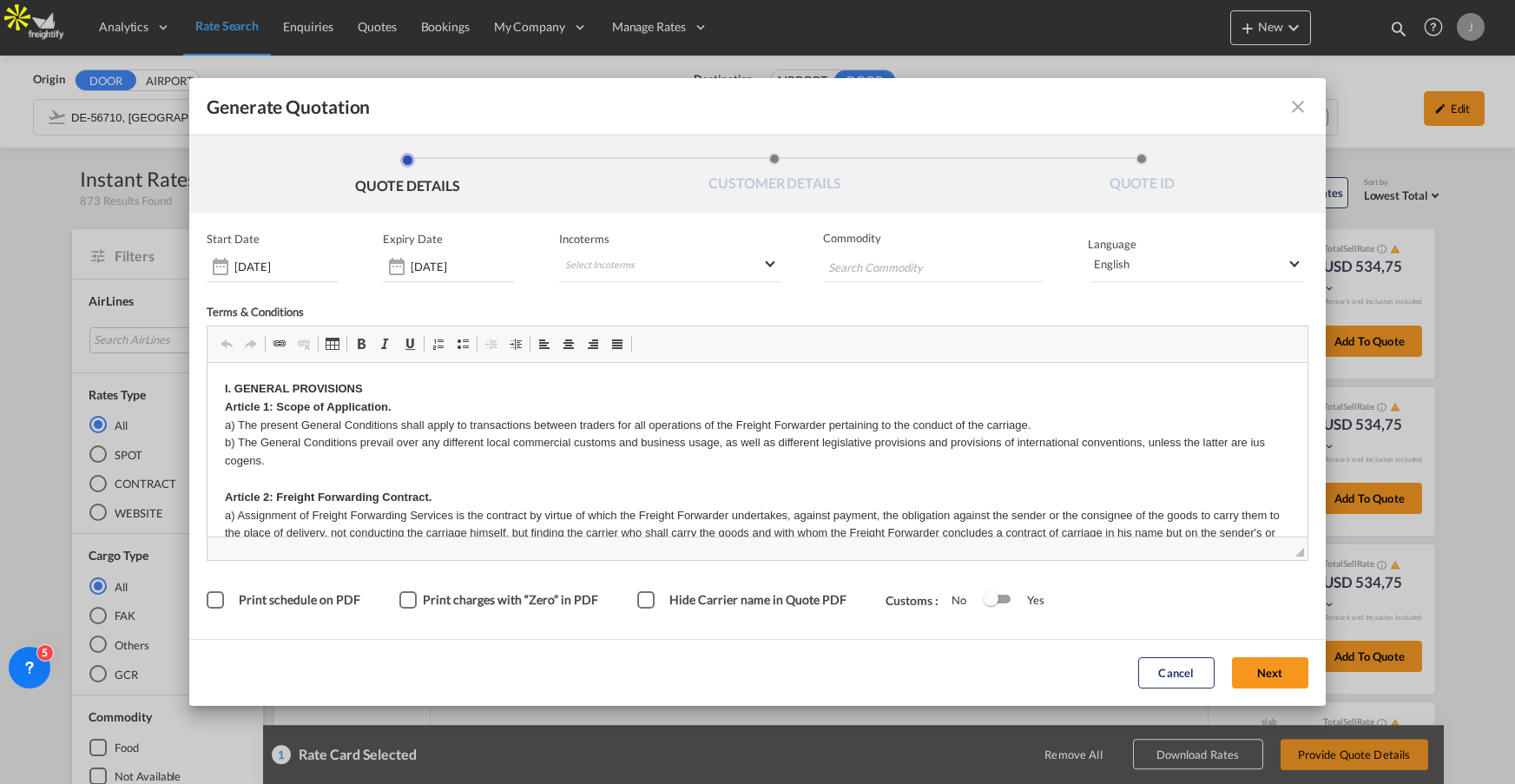
click at [438, 652] on md-select-value "Default" at bounding box center [361, 667] width 152 height 32
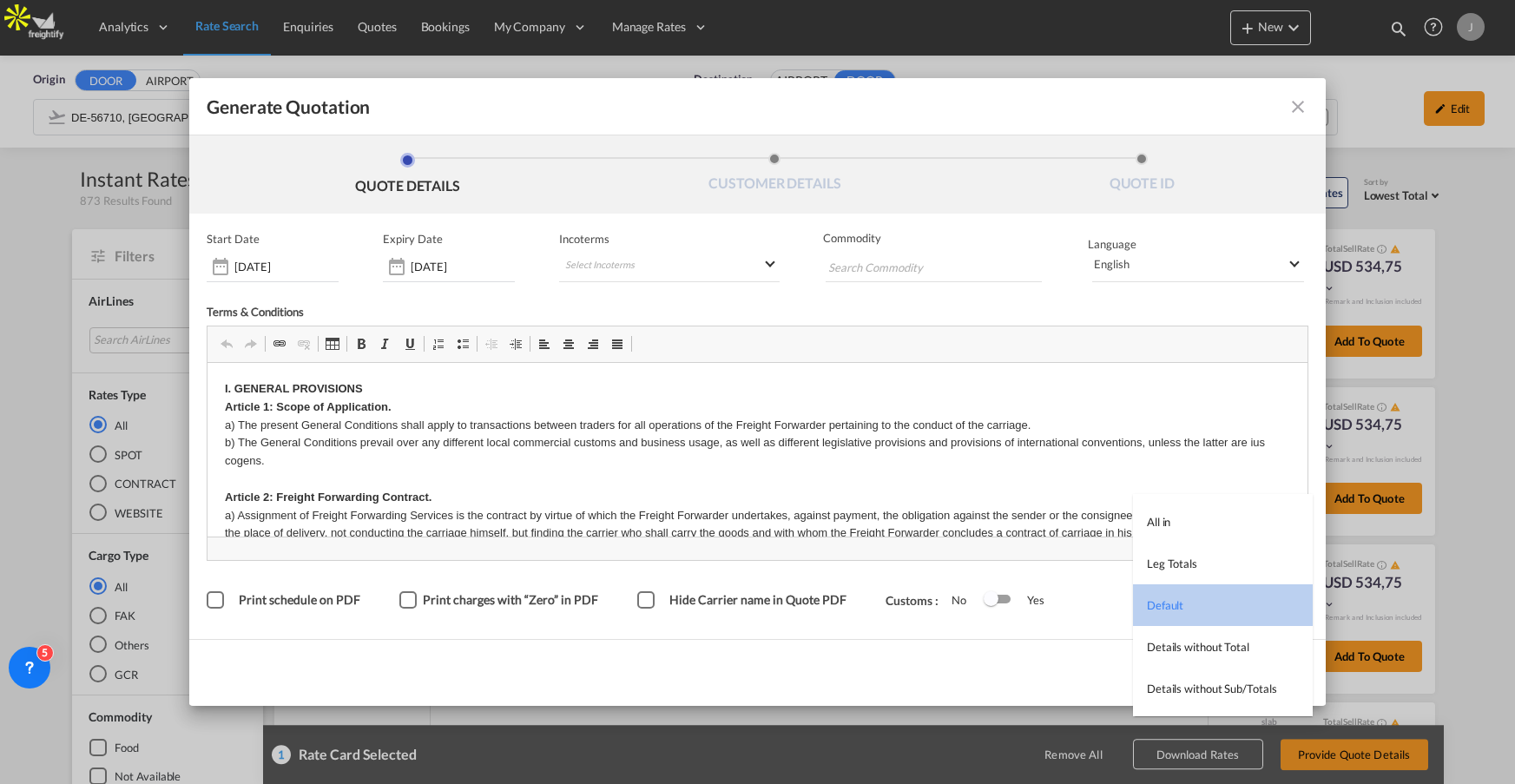
click at [1248, 606] on md-option "Default" at bounding box center [1223, 604] width 180 height 42
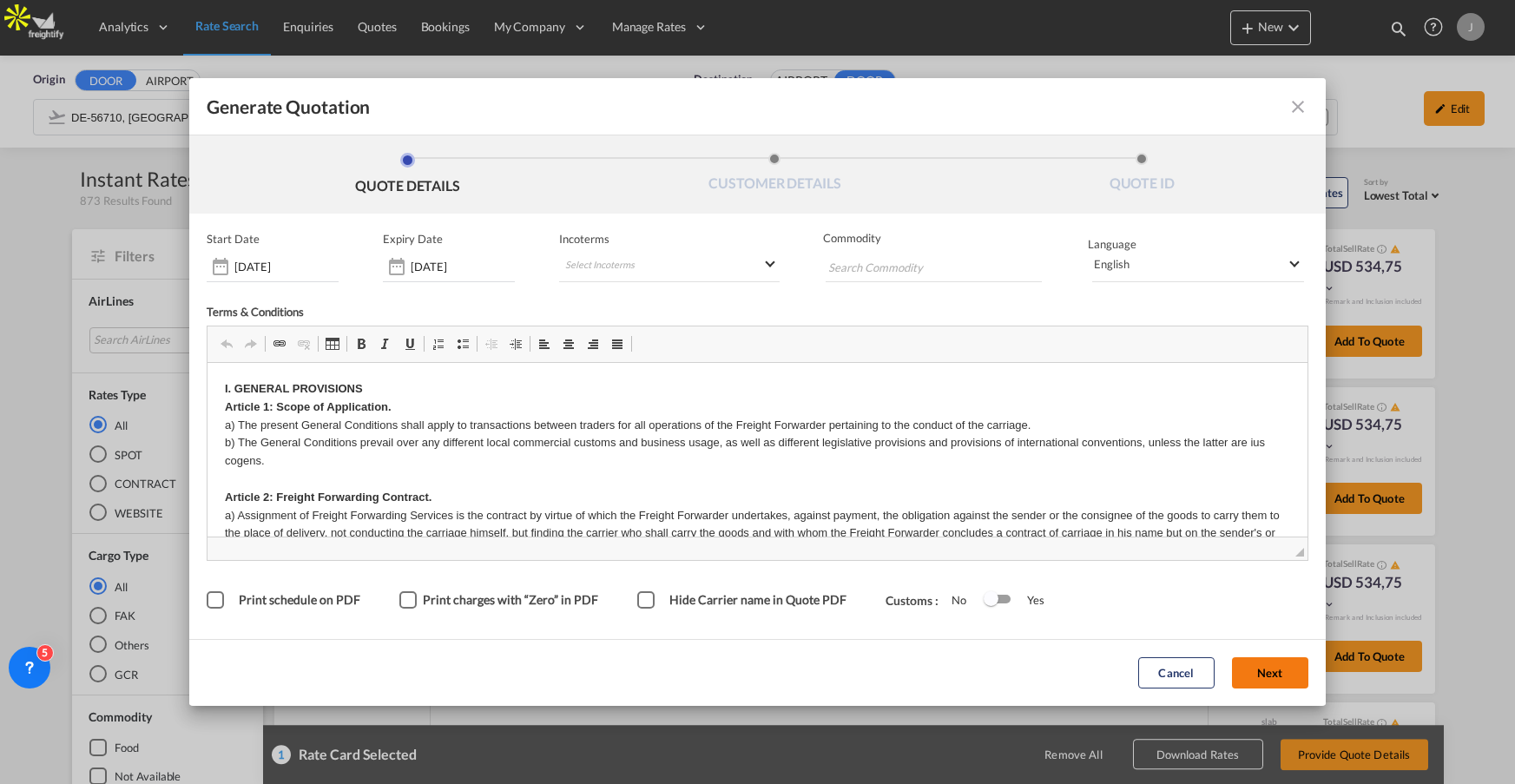
click at [1292, 680] on button "Next" at bounding box center [1270, 674] width 77 height 31
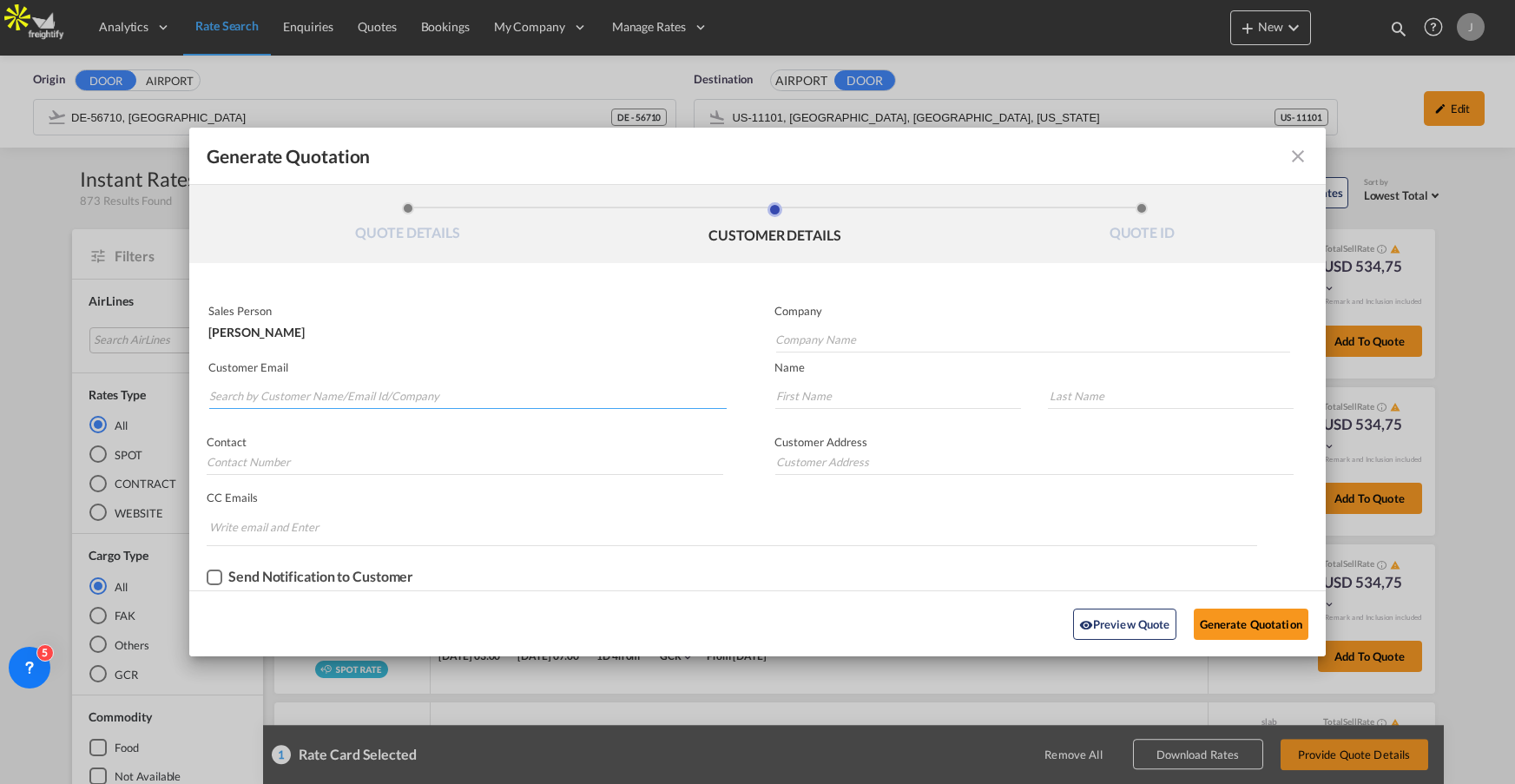
click at [302, 391] on input "Search by Customer Name/Email Id/Company" at bounding box center [468, 395] width 518 height 26
type input "s"
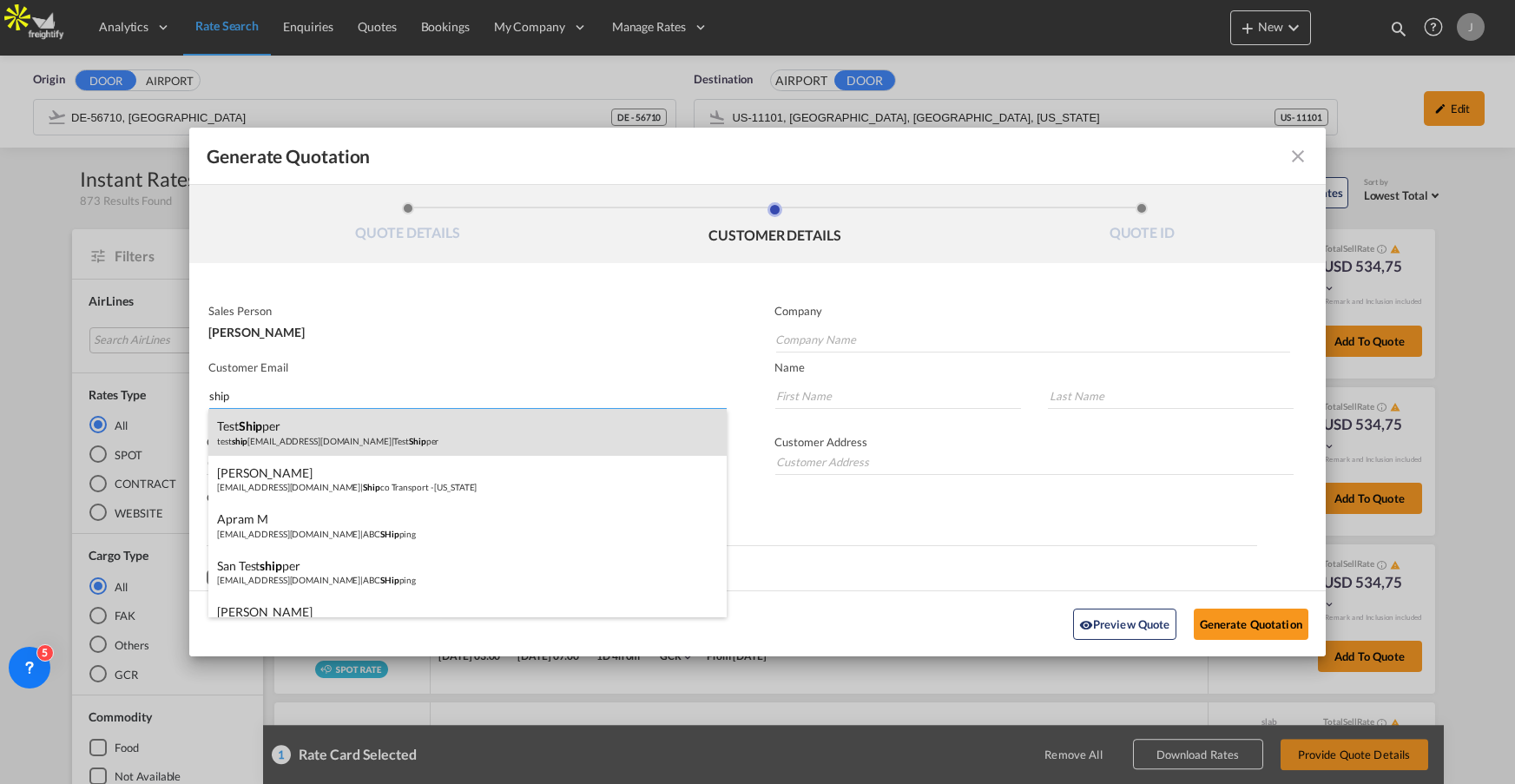
type input "ship"
click at [276, 442] on div "Test Ship per test ship [EMAIL_ADDRESS][DOMAIN_NAME] | Test Ship per" at bounding box center [468, 432] width 519 height 47
type input "Test Shipper"
type input "[EMAIL_ADDRESS][DOMAIN_NAME]"
type input "Test"
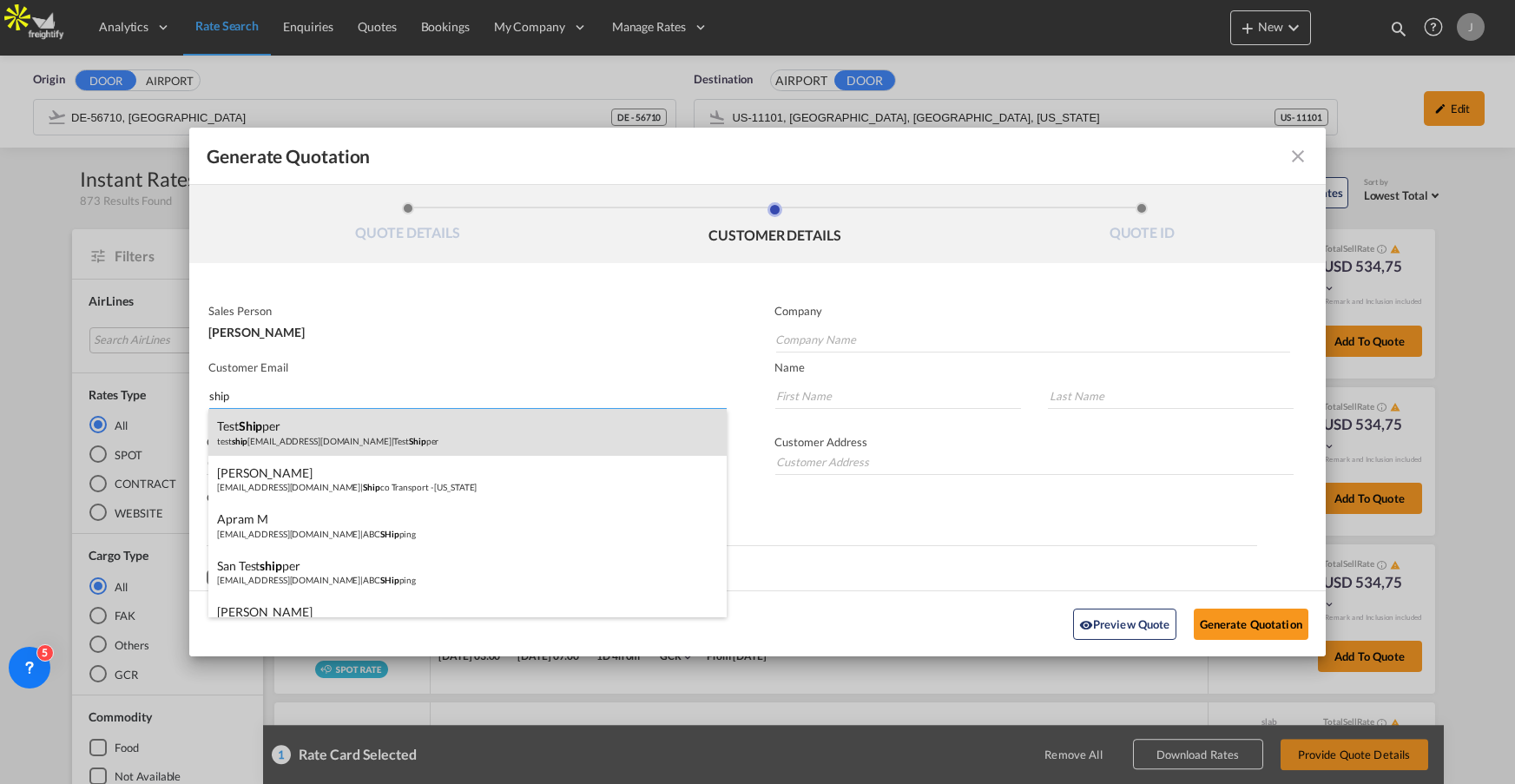
type input "Shipper"
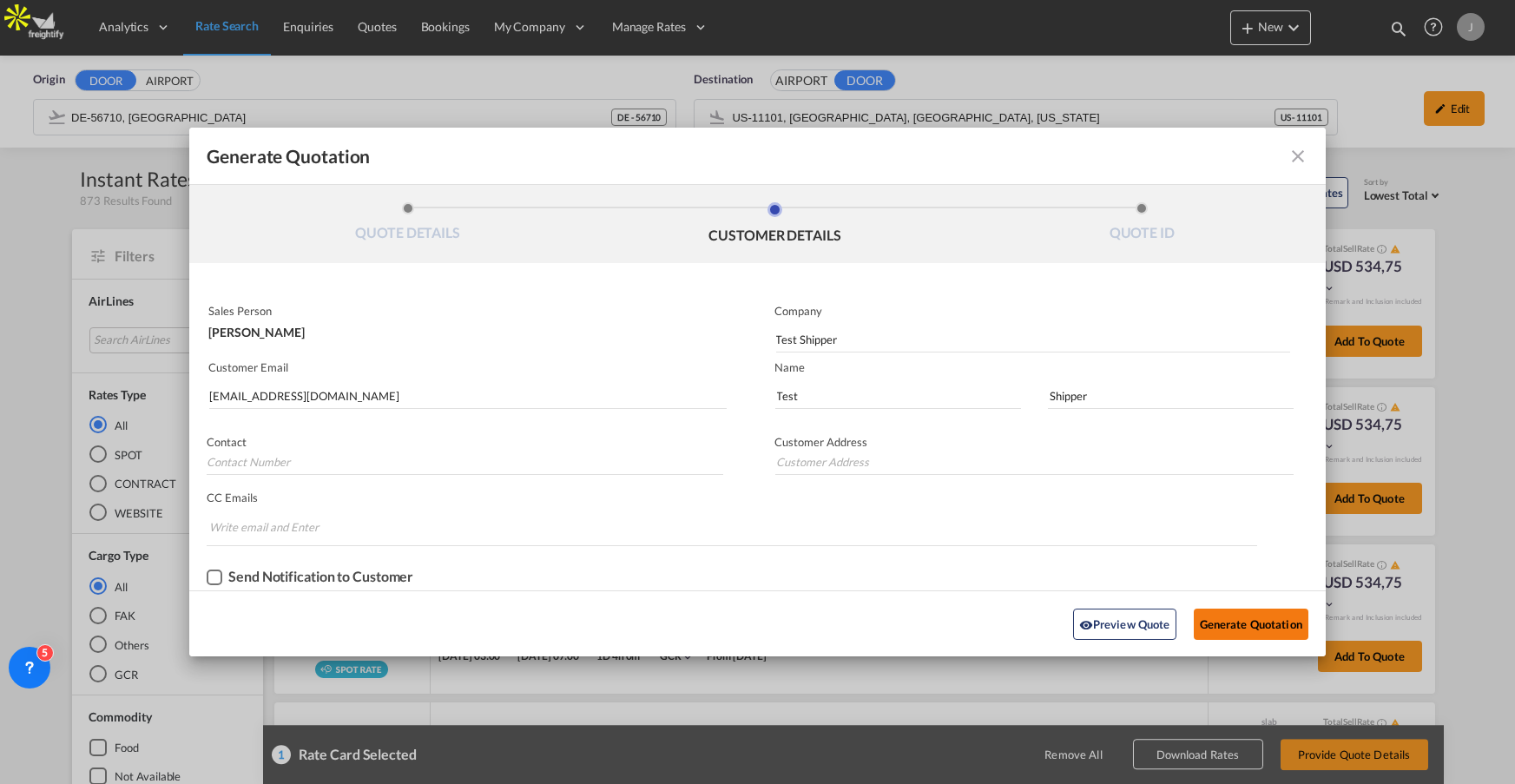
click at [1253, 625] on button "Generate Quotation" at bounding box center [1251, 624] width 115 height 31
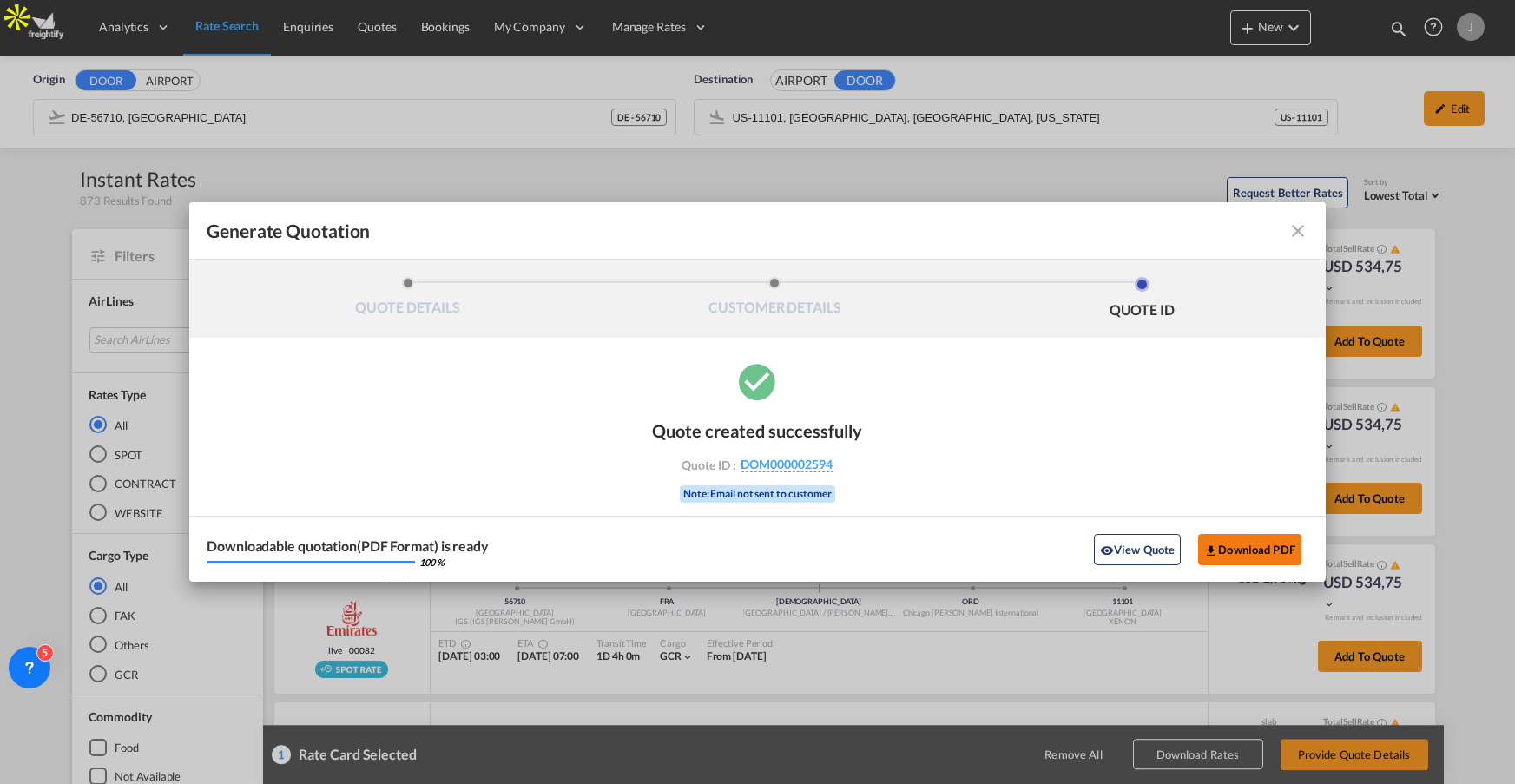
click at [1259, 549] on button "Download PDF" at bounding box center [1250, 550] width 104 height 31
